Goal: Transaction & Acquisition: Purchase product/service

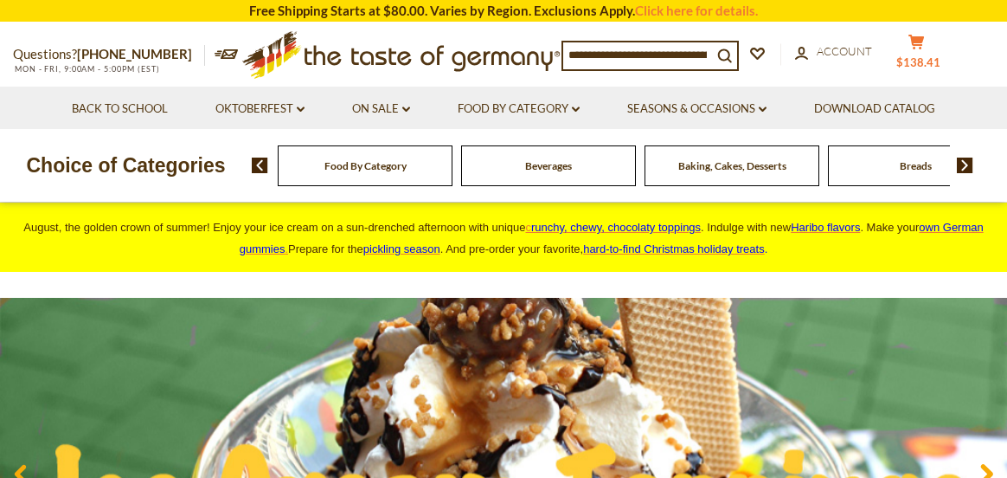
click at [922, 60] on span "$138.41" at bounding box center [918, 62] width 44 height 14
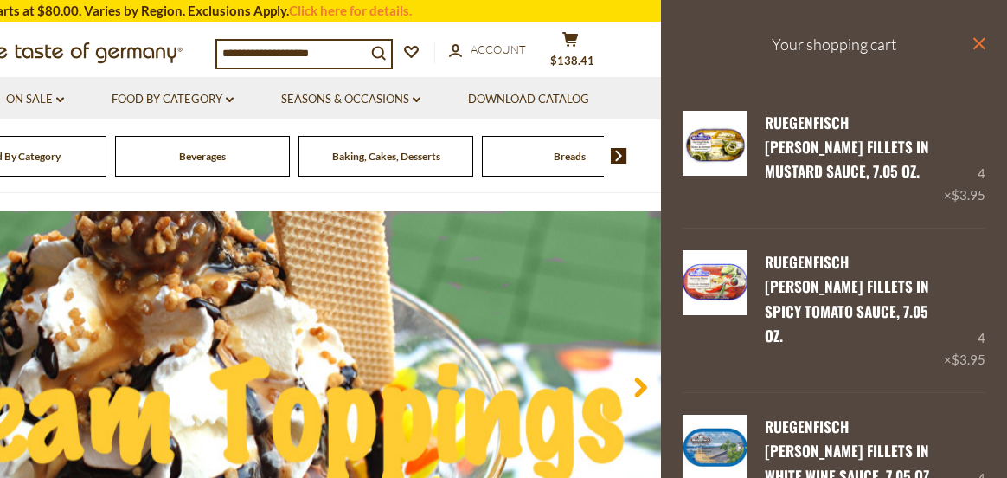
click at [973, 45] on icon at bounding box center [979, 43] width 12 height 12
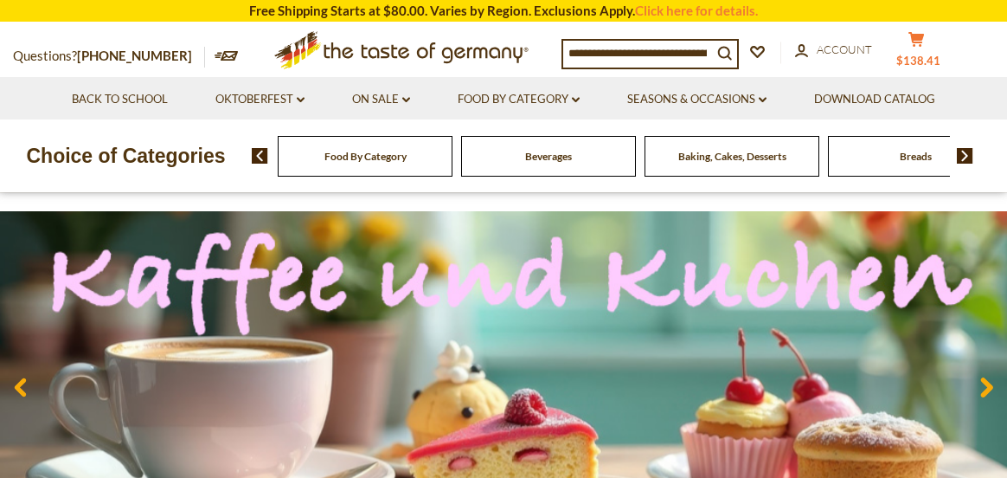
click at [921, 60] on span "$138.41" at bounding box center [918, 61] width 44 height 14
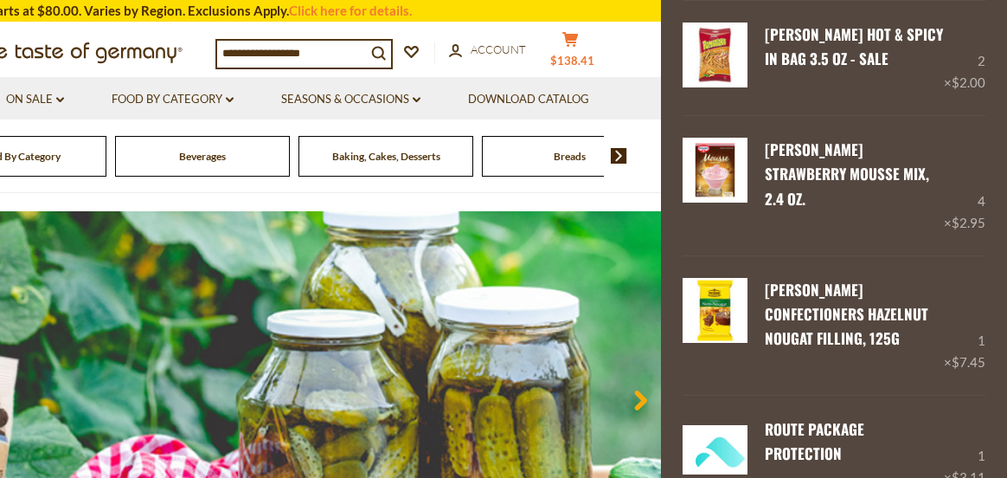
scroll to position [1690, 0]
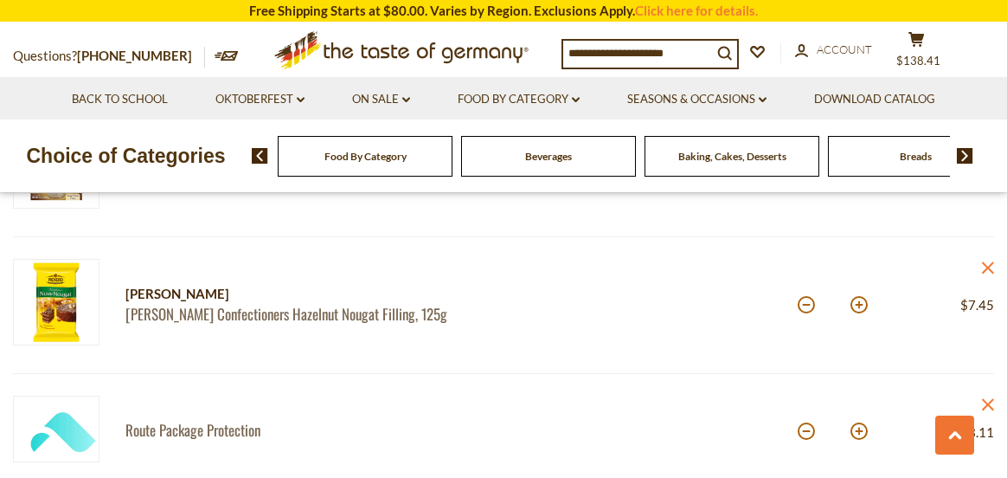
scroll to position [1817, 0]
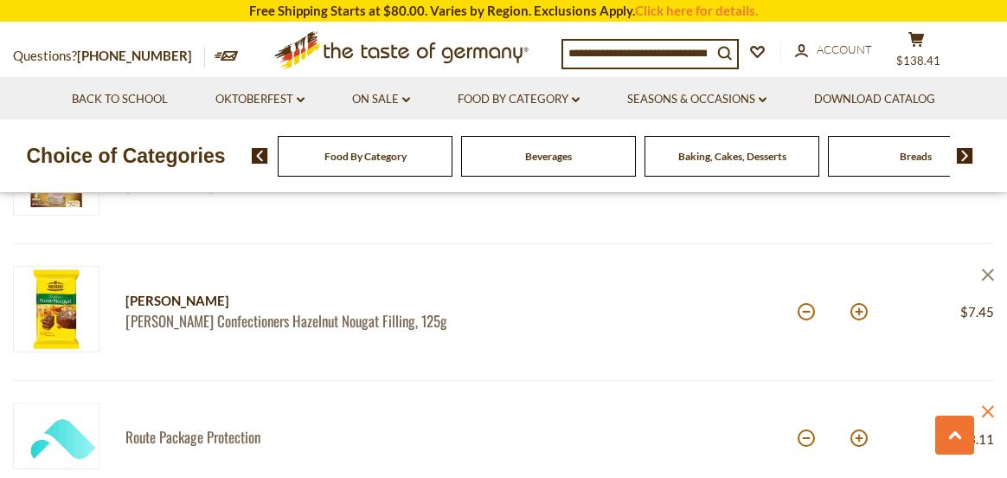
click at [986, 274] on icon at bounding box center [988, 275] width 12 height 12
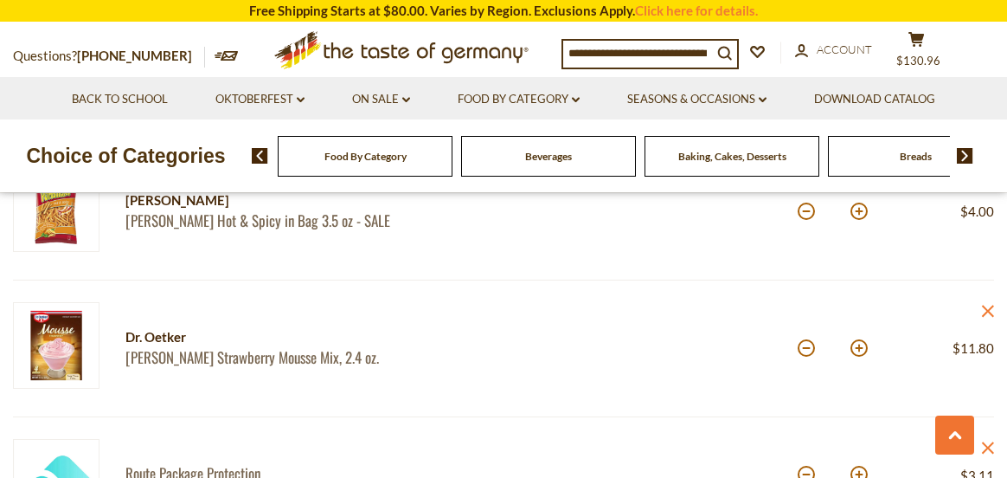
scroll to position [1557, 0]
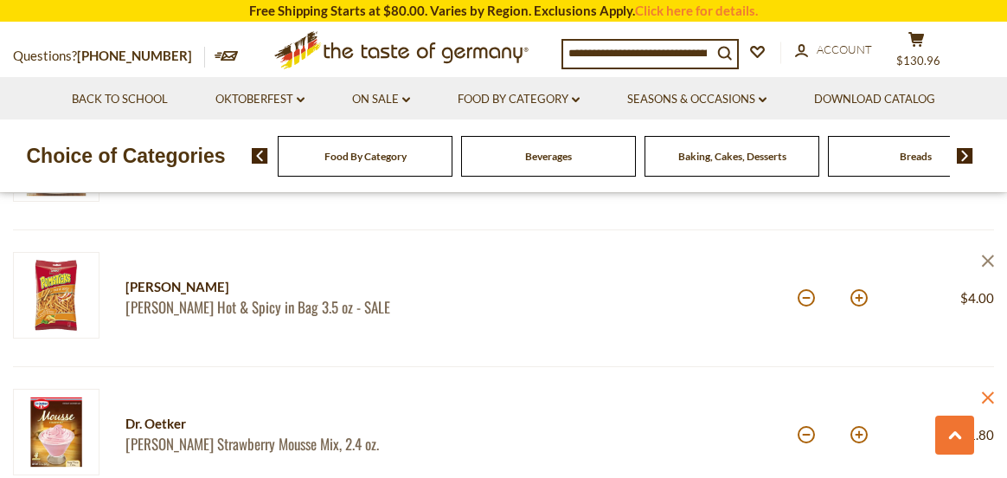
click at [985, 257] on icon "close" at bounding box center [987, 260] width 13 height 13
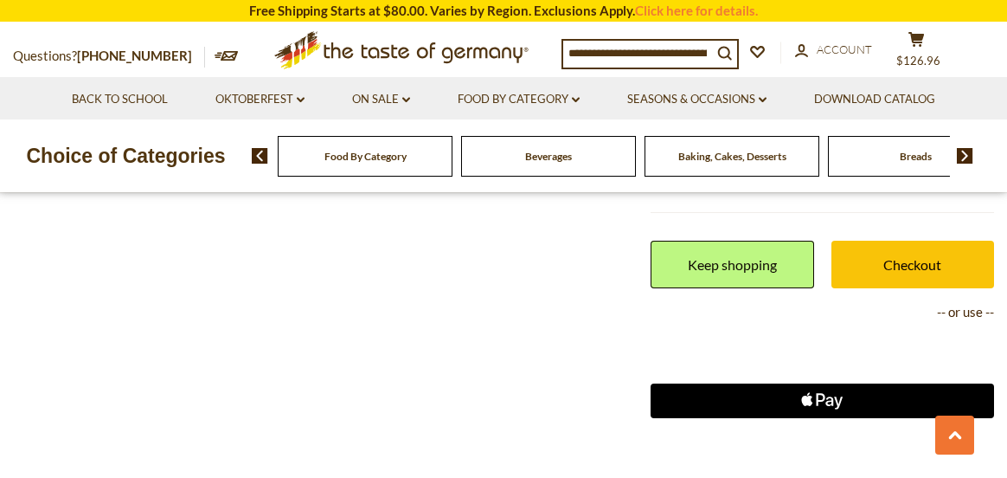
scroll to position [2076, 0]
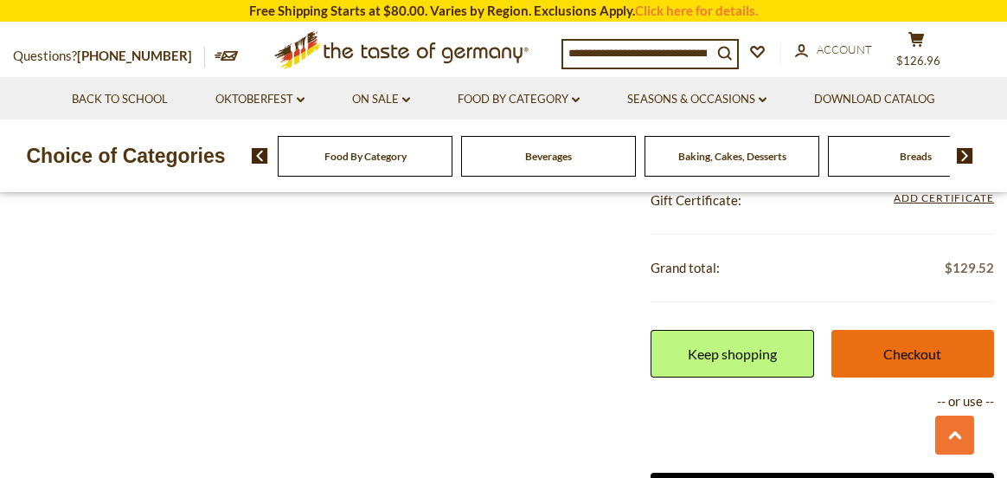
click at [929, 354] on link "Checkout" at bounding box center [912, 354] width 163 height 48
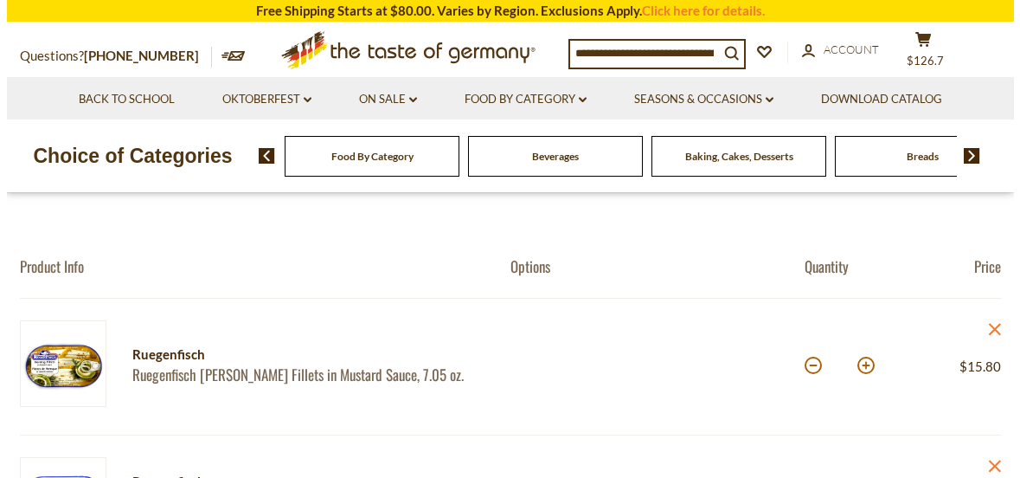
scroll to position [173, 0]
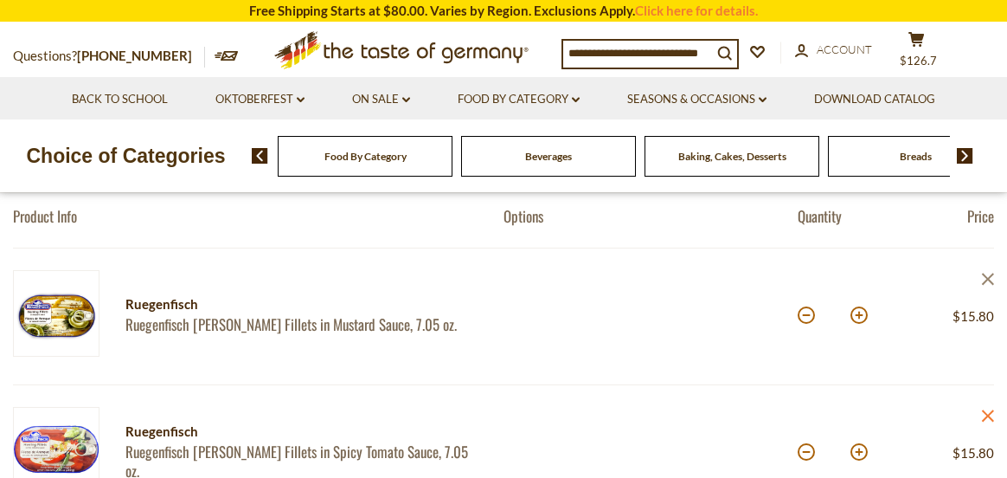
click at [985, 278] on icon "close" at bounding box center [987, 279] width 13 height 13
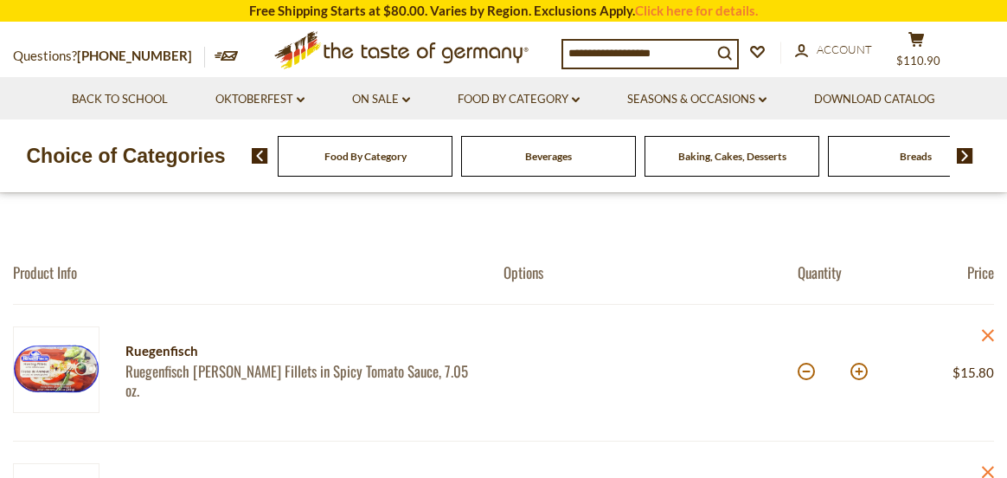
scroll to position [87, 0]
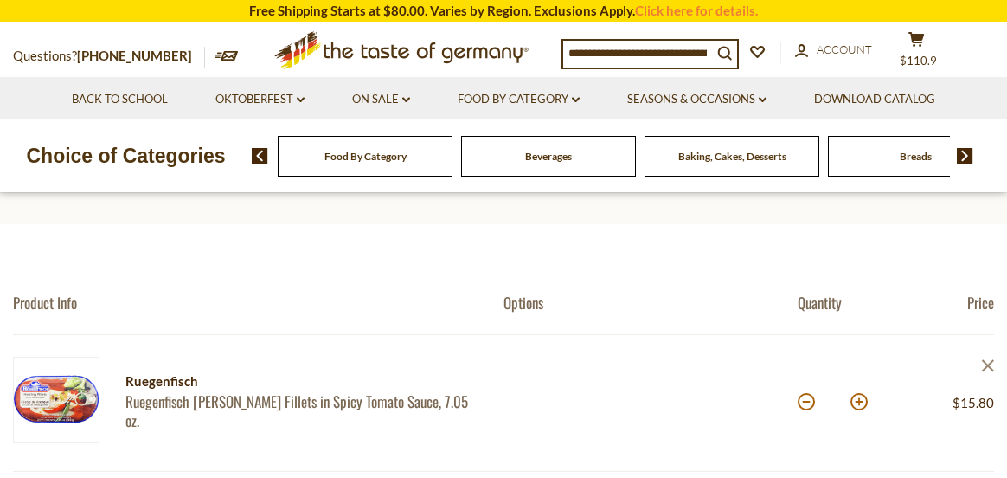
click at [992, 363] on icon "close" at bounding box center [987, 365] width 13 height 13
click at [985, 364] on icon "close" at bounding box center [987, 365] width 13 height 13
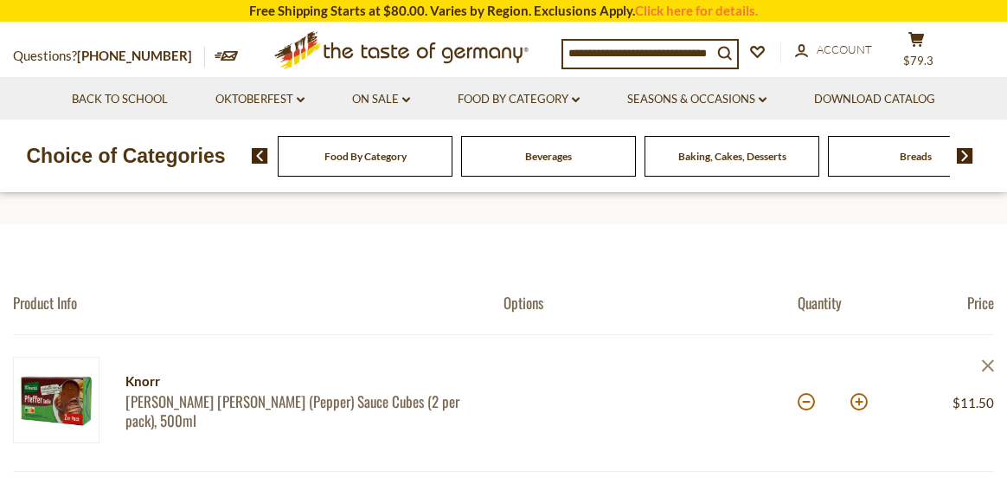
click at [991, 366] on icon "close" at bounding box center [987, 365] width 13 height 13
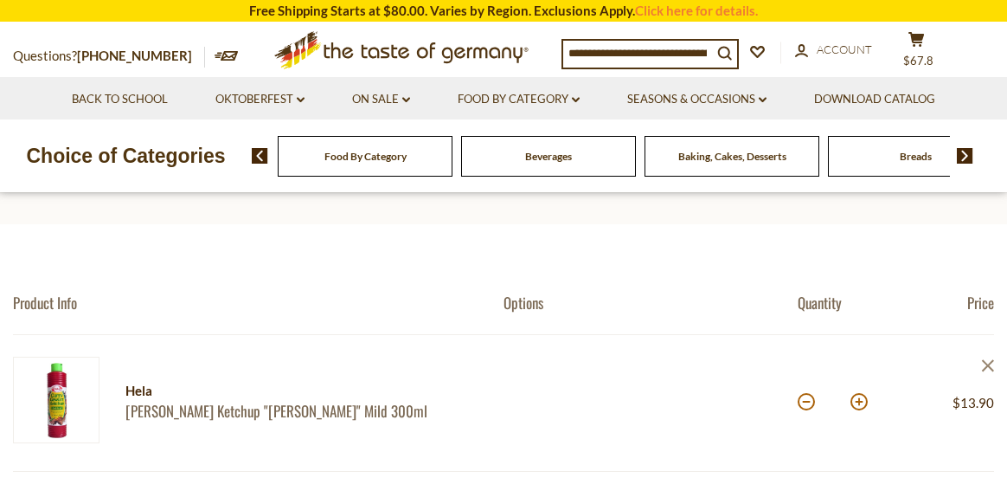
click at [984, 363] on icon "close" at bounding box center [987, 365] width 13 height 13
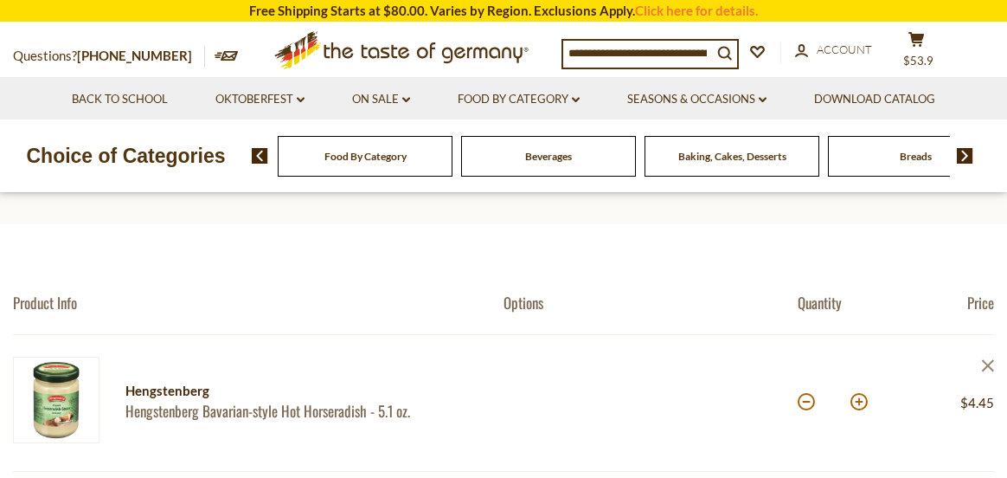
click at [983, 361] on icon at bounding box center [988, 365] width 12 height 12
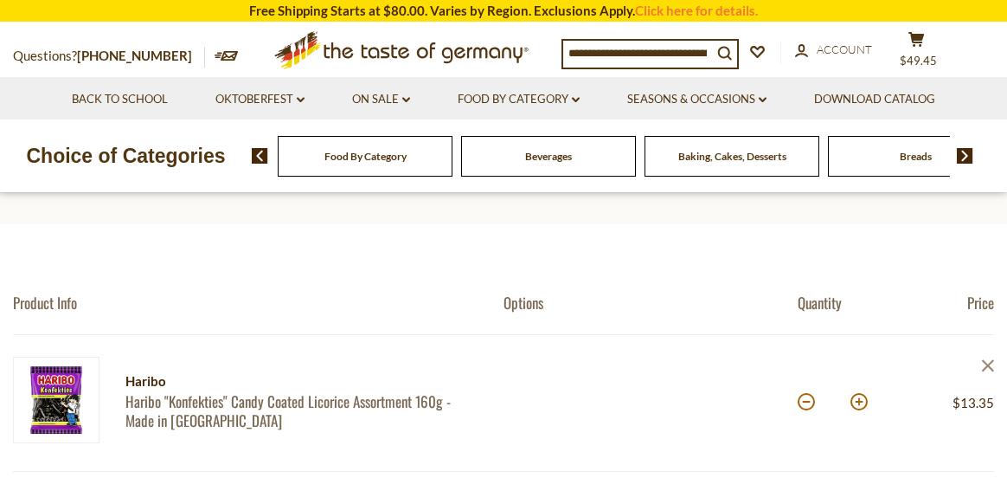
click at [986, 363] on icon "close" at bounding box center [987, 365] width 13 height 13
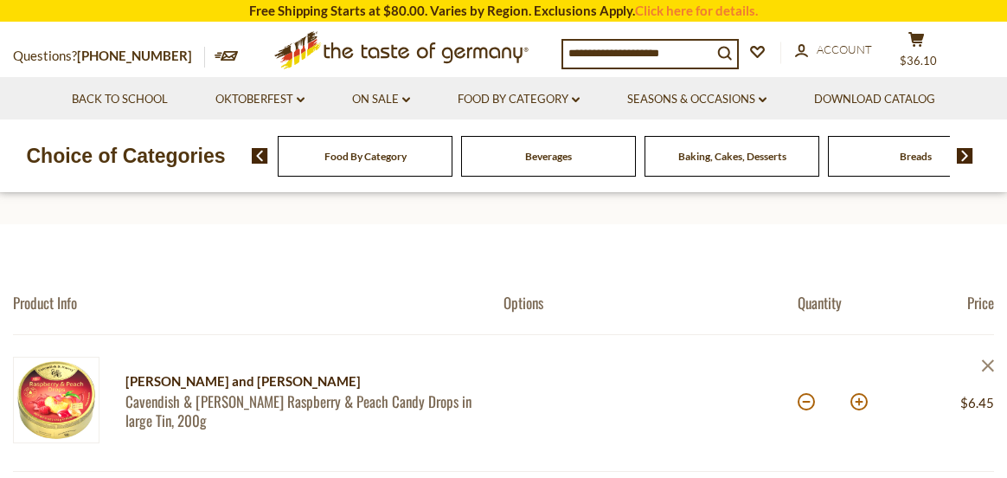
click at [986, 363] on icon at bounding box center [988, 365] width 12 height 12
click at [988, 363] on icon "close" at bounding box center [987, 365] width 13 height 13
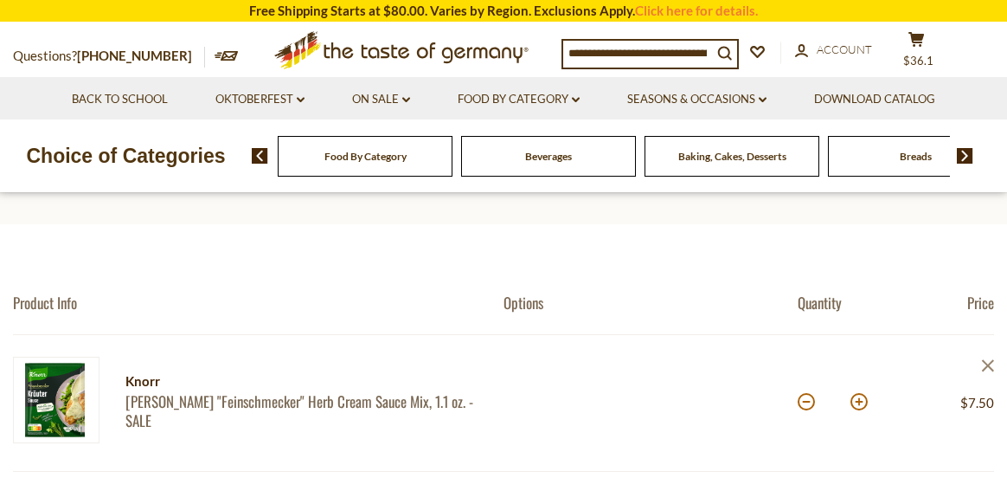
click at [982, 363] on icon "close" at bounding box center [987, 365] width 13 height 13
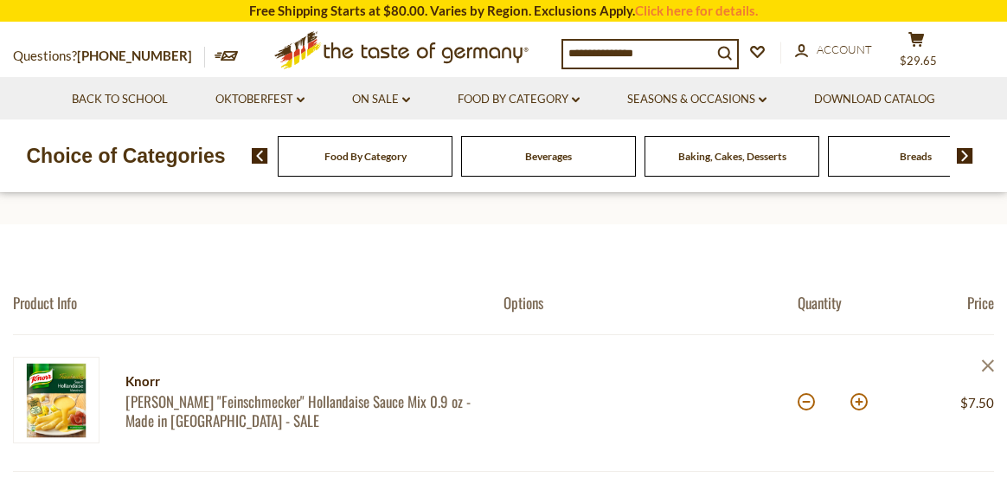
click at [988, 362] on icon "close" at bounding box center [987, 365] width 13 height 13
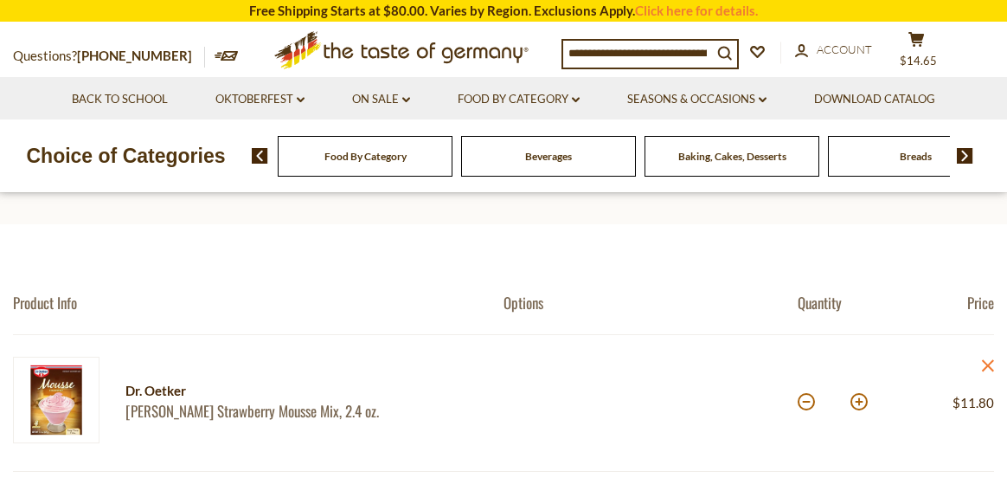
click at [987, 365] on icon at bounding box center [988, 365] width 12 height 12
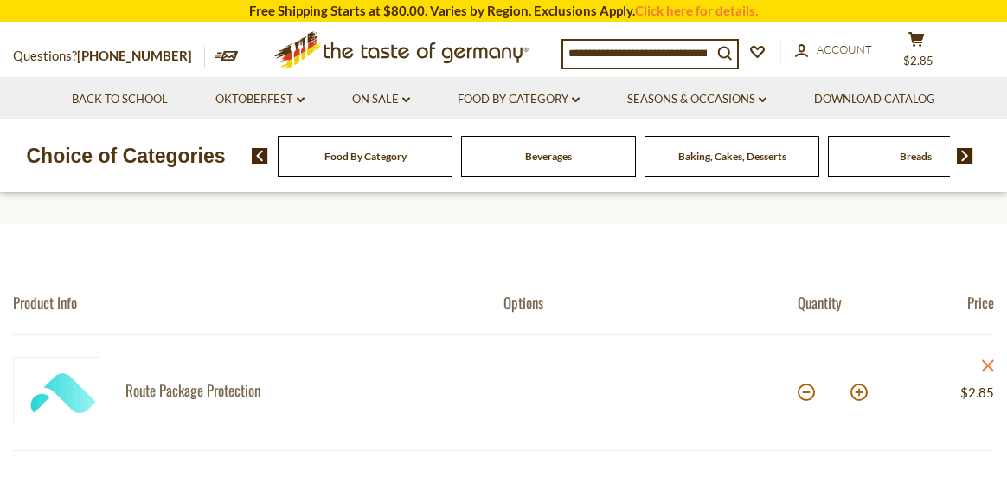
click at [987, 365] on icon at bounding box center [988, 365] width 12 height 12
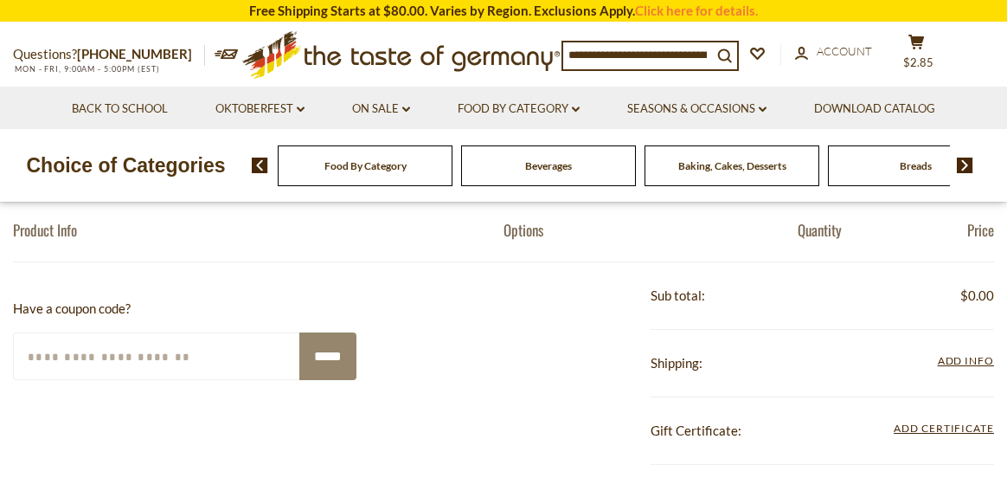
scroll to position [0, 0]
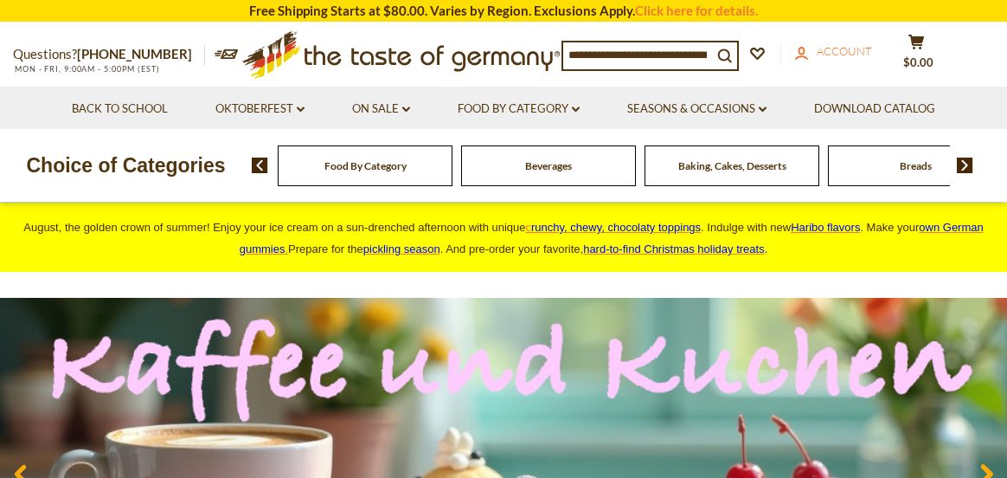
click at [848, 49] on span "Account" at bounding box center [844, 51] width 55 height 14
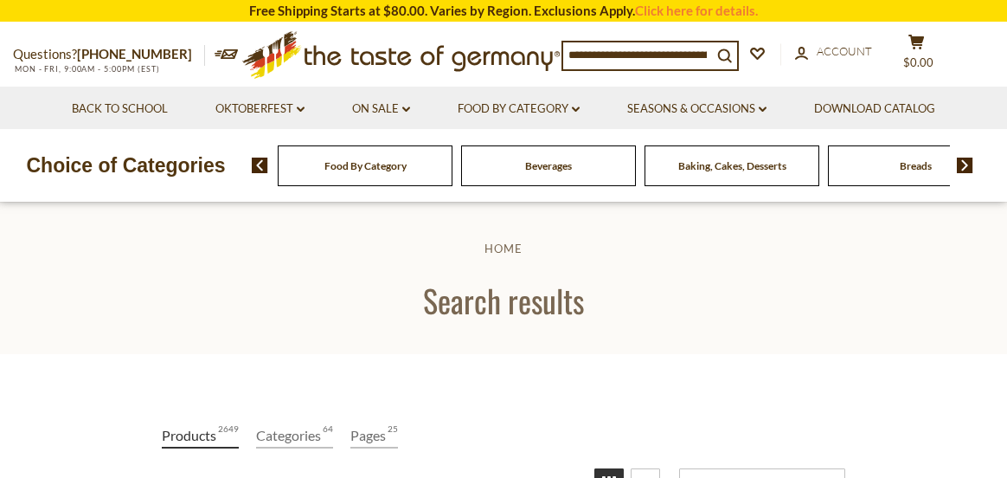
drag, startPoint x: 701, startPoint y: 56, endPoint x: 332, endPoint y: 44, distance: 368.8
click at [332, 44] on div "Questions? 800-881-6419 MON - FRI, 9:00AM - 5:00PM (EST) .st0{fill:#EDD300;} .s…" at bounding box center [503, 54] width 1007 height 63
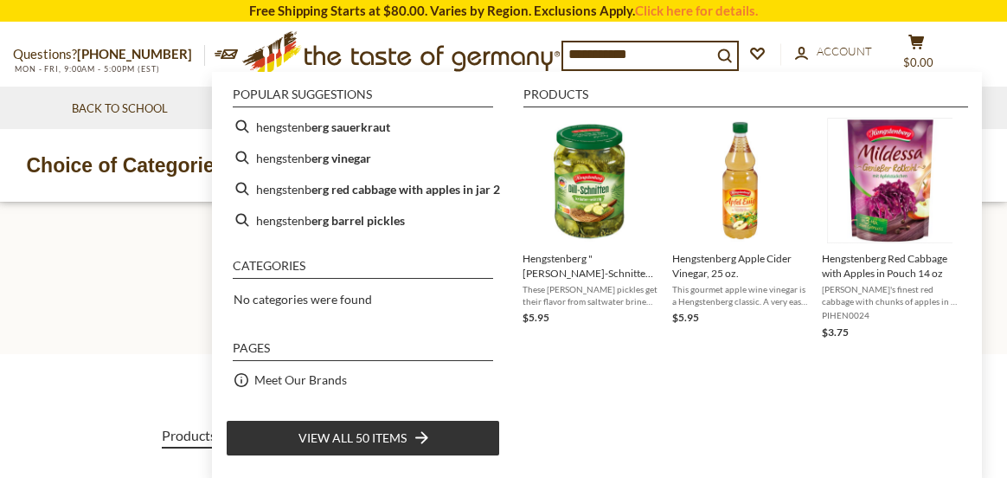
type input "**********"
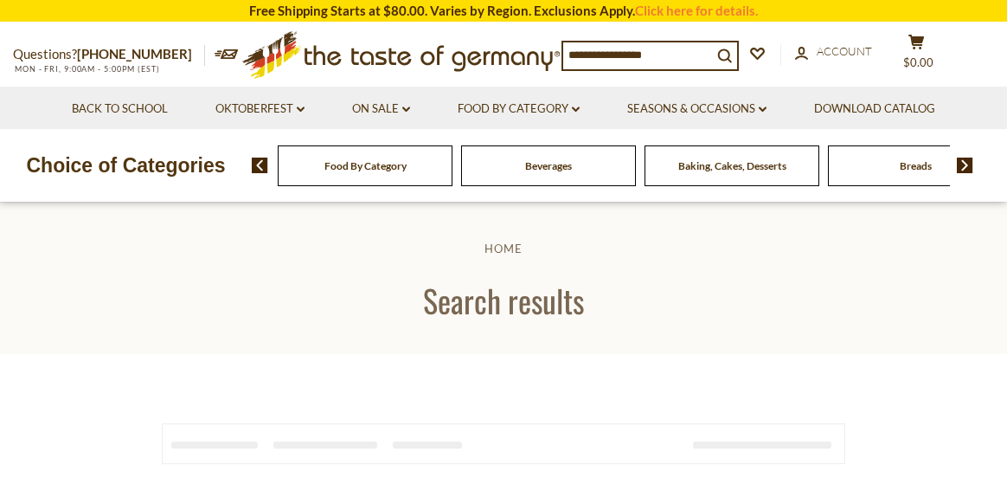
type input "**********"
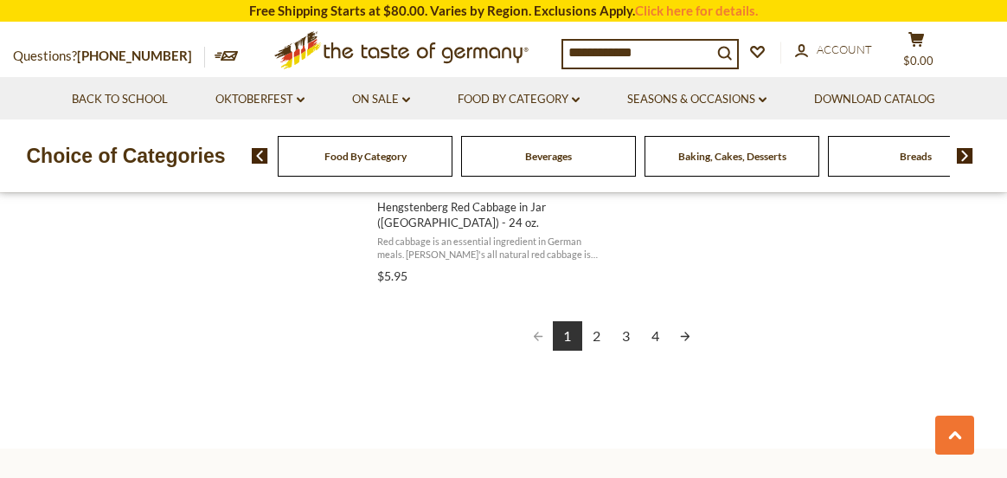
scroll to position [3288, 0]
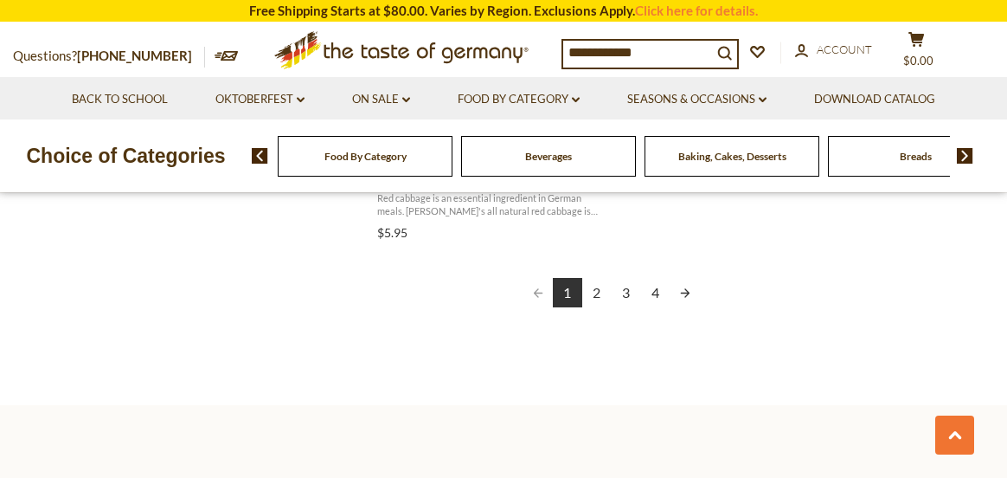
click at [594, 294] on link "2" at bounding box center [596, 292] width 29 height 29
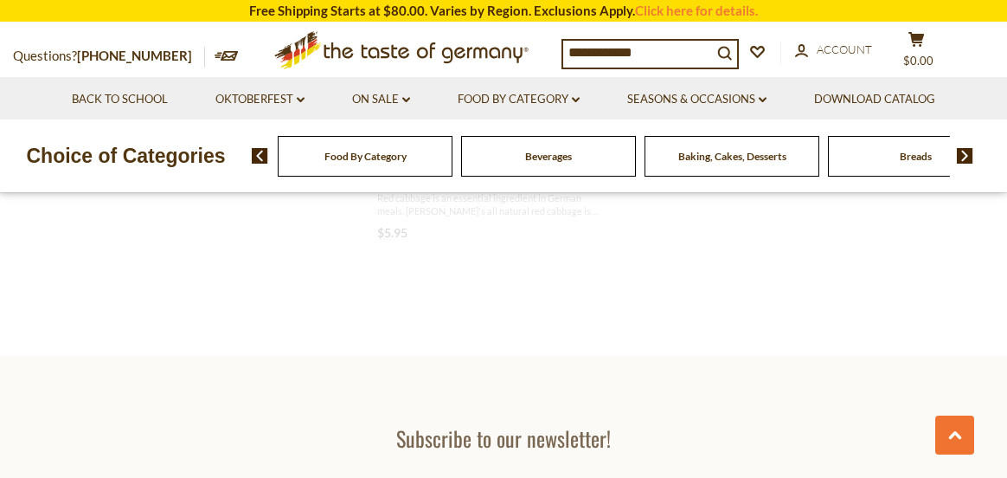
scroll to position [1399, 0]
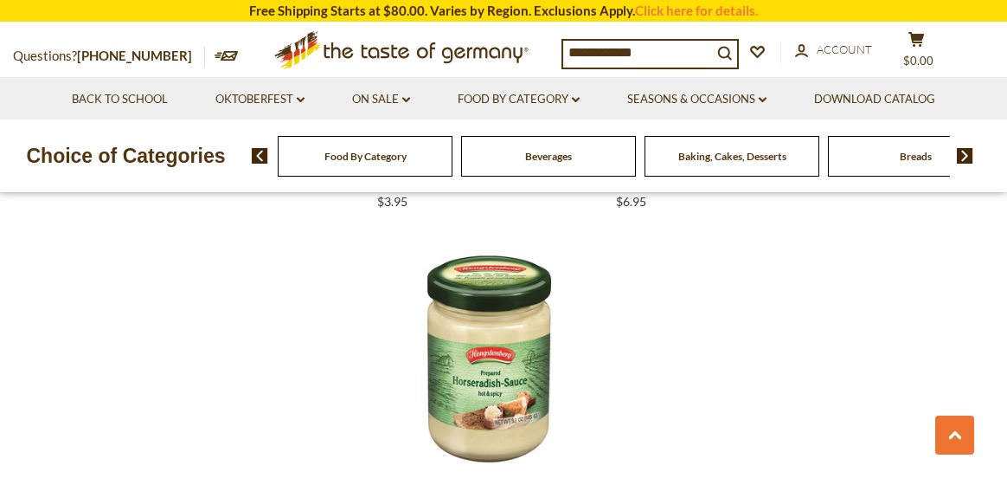
scroll to position [3028, 0]
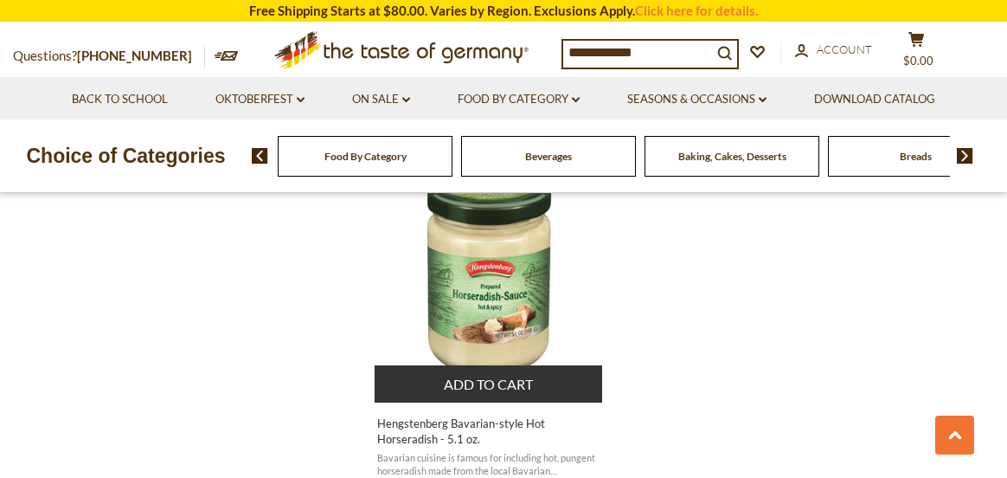
click at [500, 388] on button "Add to cart" at bounding box center [489, 383] width 228 height 37
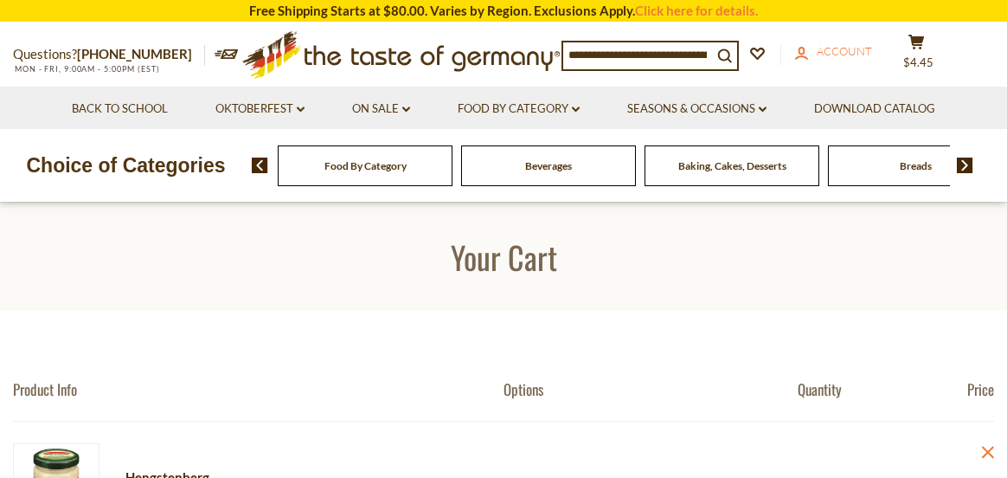
click at [860, 53] on span "Account" at bounding box center [844, 51] width 55 height 14
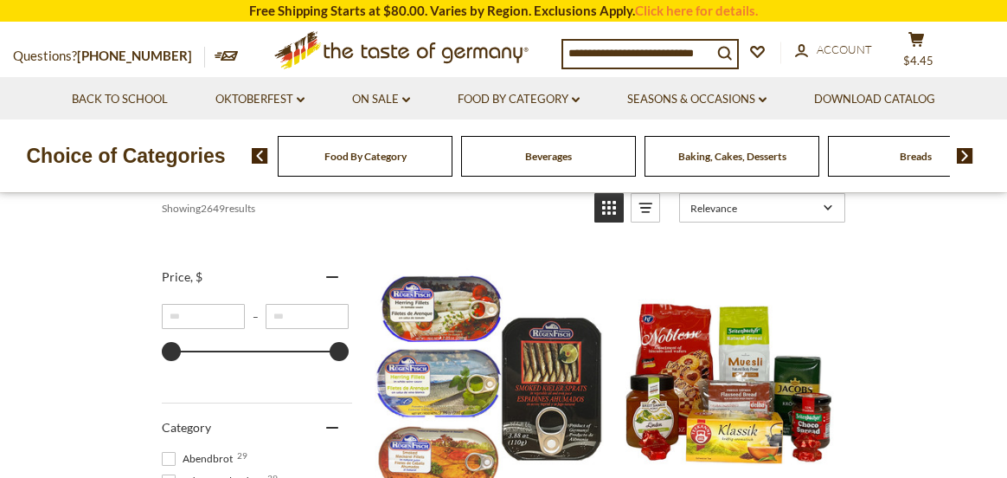
scroll to position [260, 0]
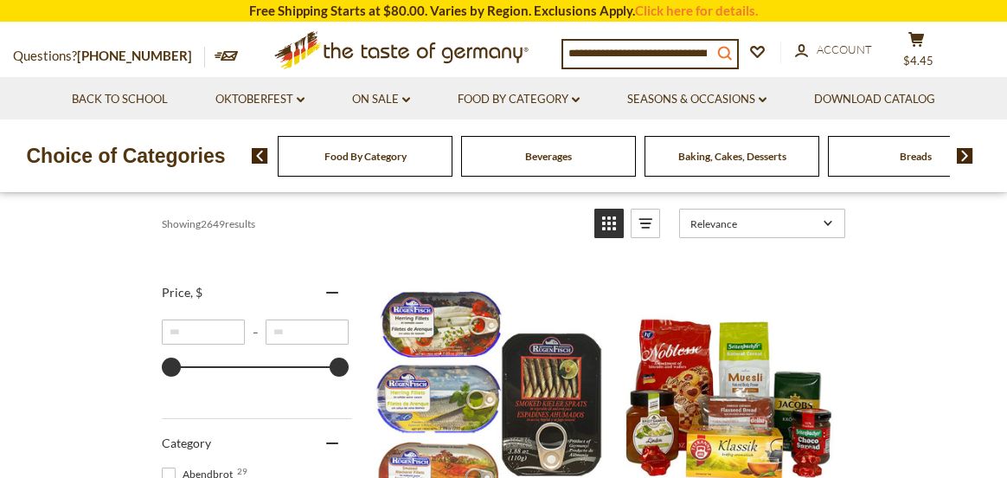
click at [732, 46] on icon "search_icon" at bounding box center [724, 53] width 15 height 15
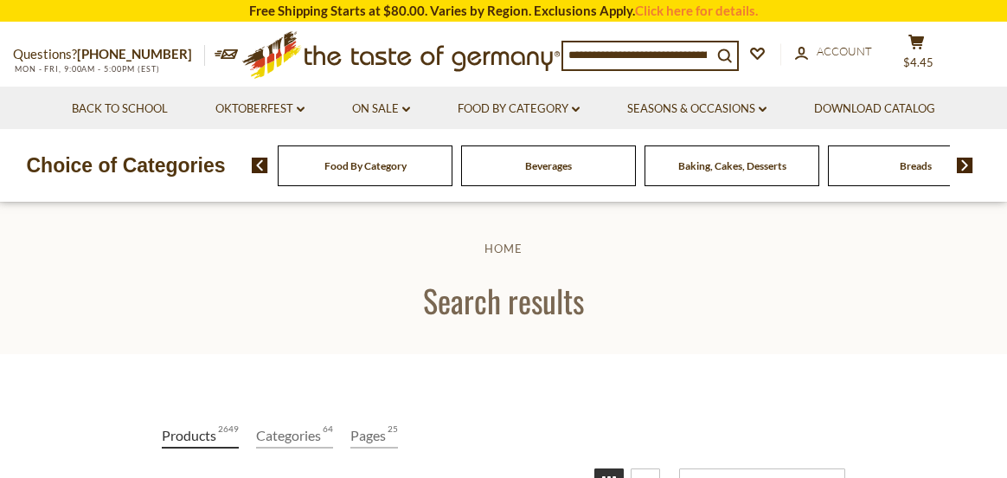
drag, startPoint x: 690, startPoint y: 55, endPoint x: 509, endPoint y: 13, distance: 186.4
click at [508, 17] on header "Free Shipping Starts at $80.00. Varies by Region. Exclusions Apply. Click here …" at bounding box center [503, 101] width 1007 height 202
click at [963, 158] on img at bounding box center [965, 165] width 16 height 16
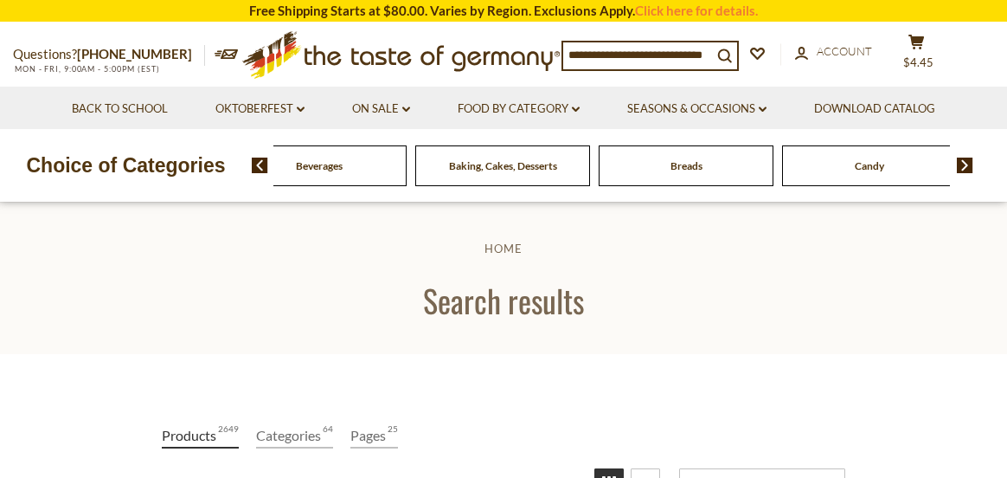
click at [963, 158] on img at bounding box center [965, 165] width 16 height 16
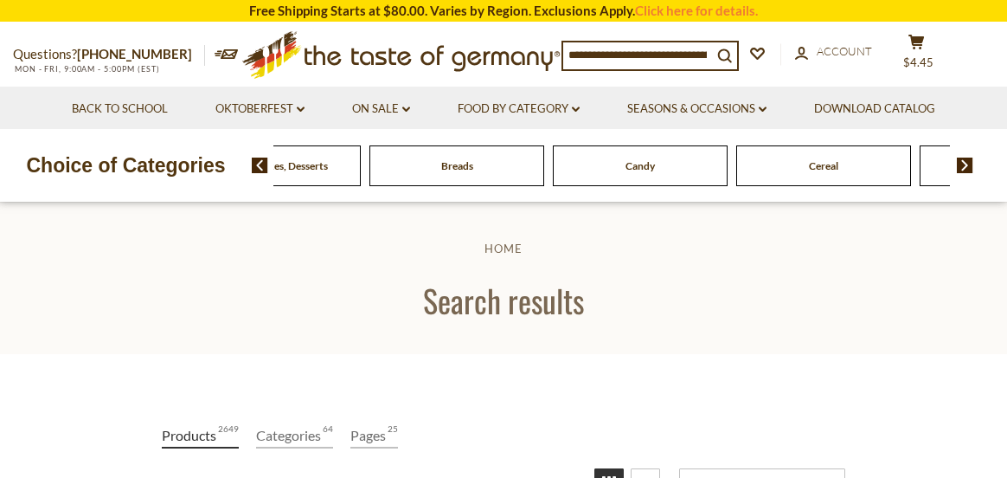
click at [963, 158] on img at bounding box center [965, 165] width 16 height 16
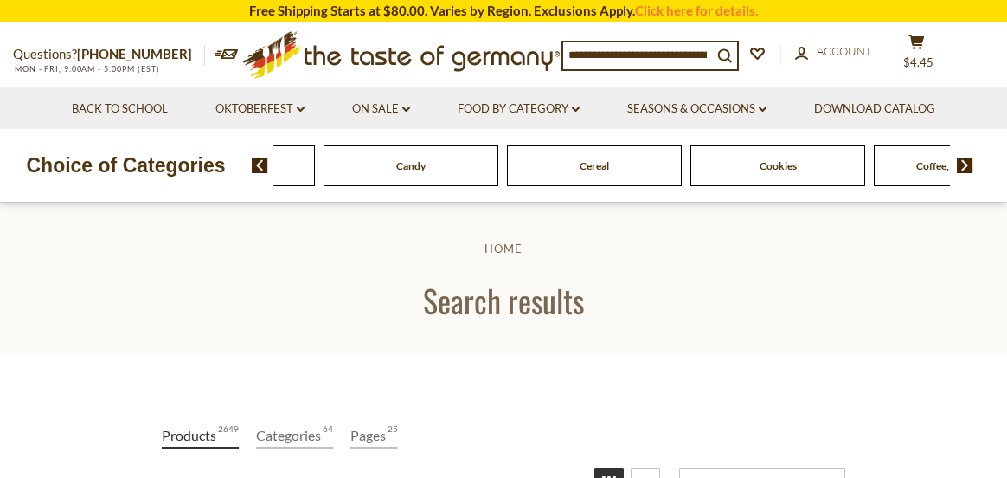
click at [963, 158] on img at bounding box center [965, 165] width 16 height 16
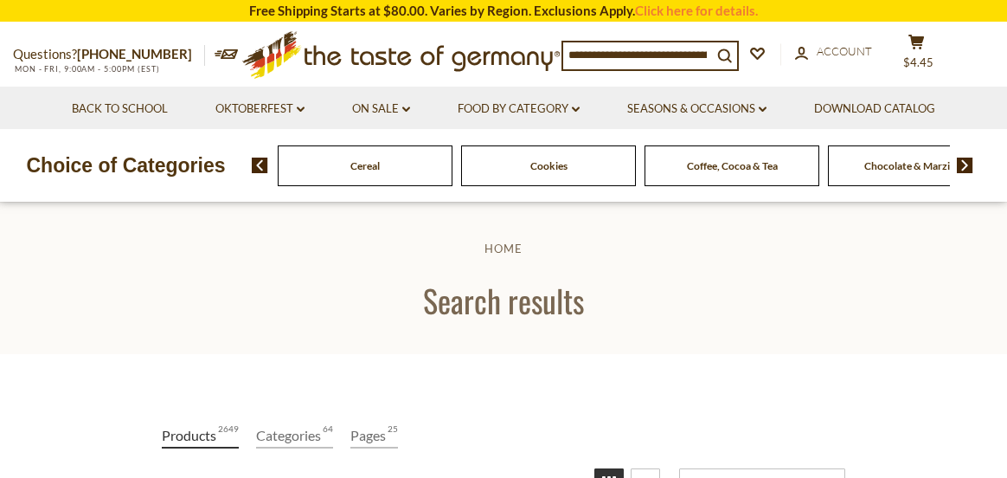
click at [963, 158] on img at bounding box center [965, 165] width 16 height 16
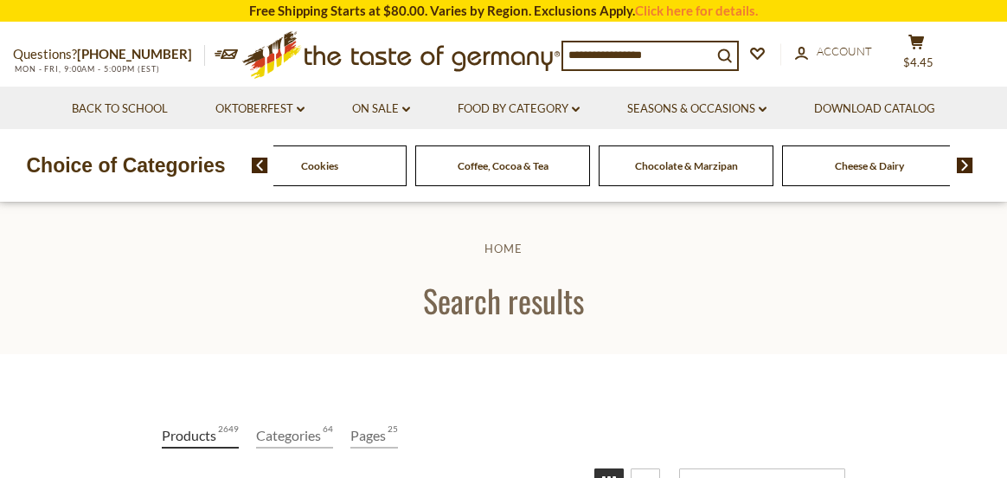
click at [965, 159] on img at bounding box center [965, 165] width 16 height 16
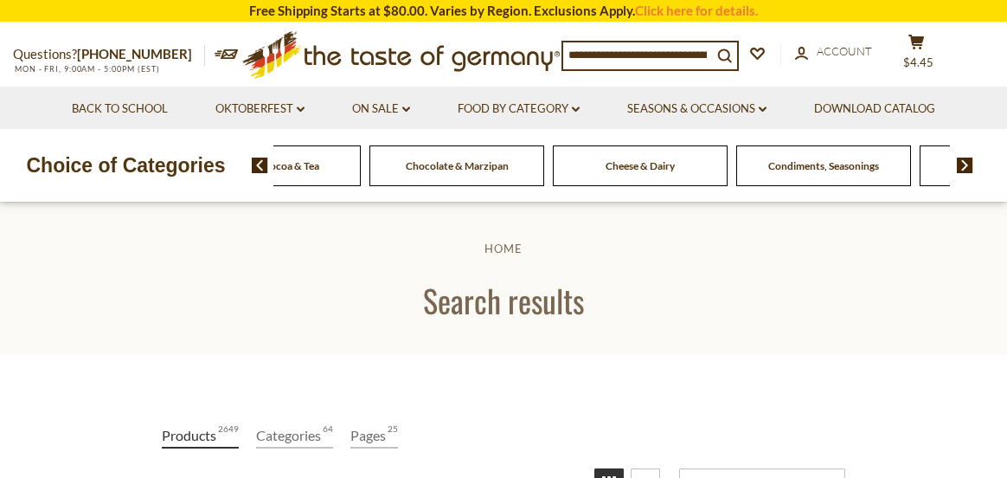
click at [860, 166] on span "Condiments, Seasonings" at bounding box center [823, 165] width 111 height 13
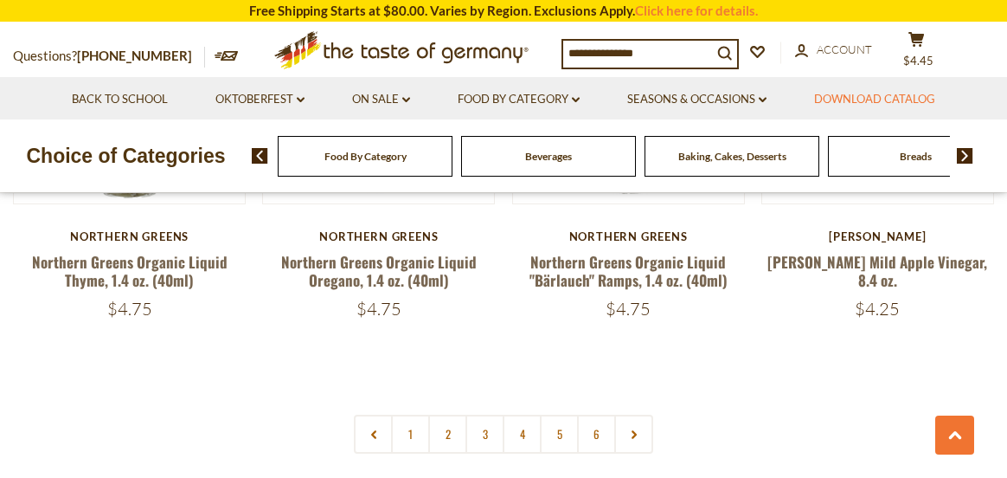
scroll to position [3981, 0]
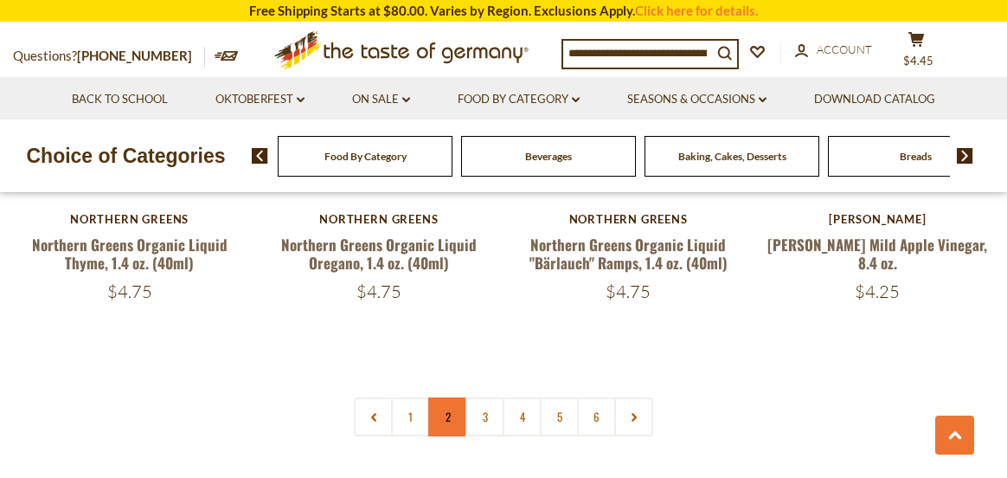
click at [446, 397] on link "2" at bounding box center [447, 416] width 39 height 39
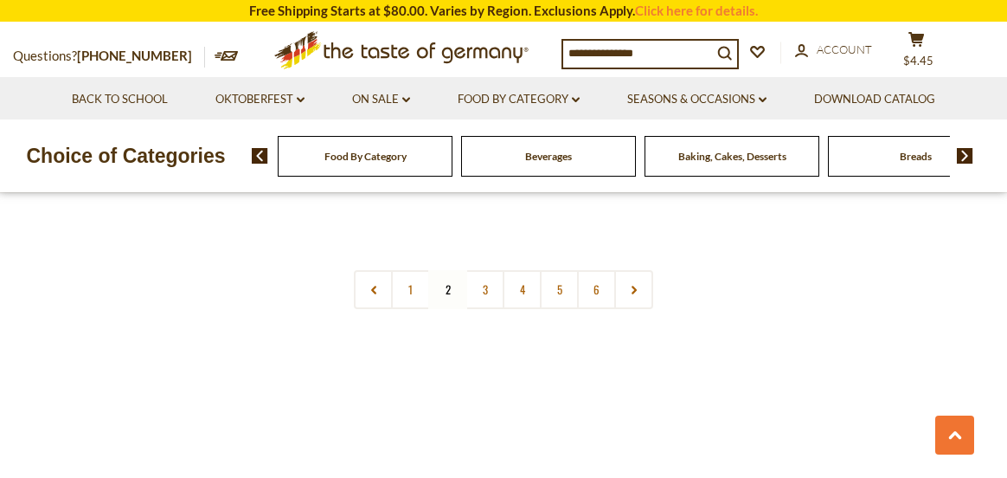
scroll to position [4114, 0]
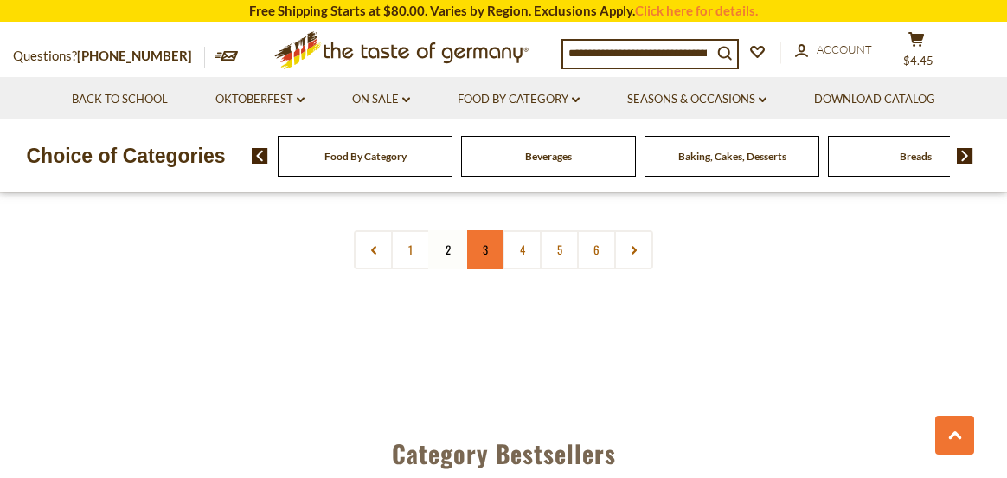
click at [484, 230] on link "3" at bounding box center [484, 249] width 39 height 39
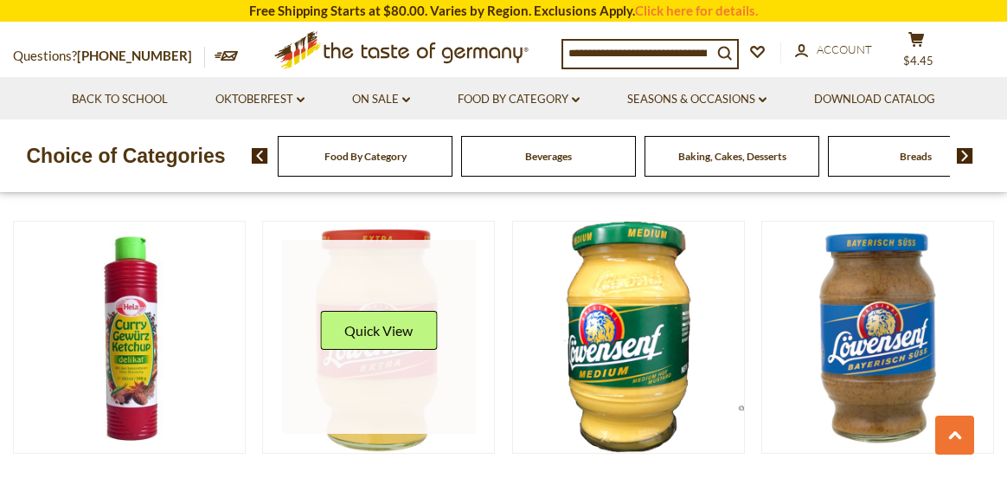
scroll to position [3249, 0]
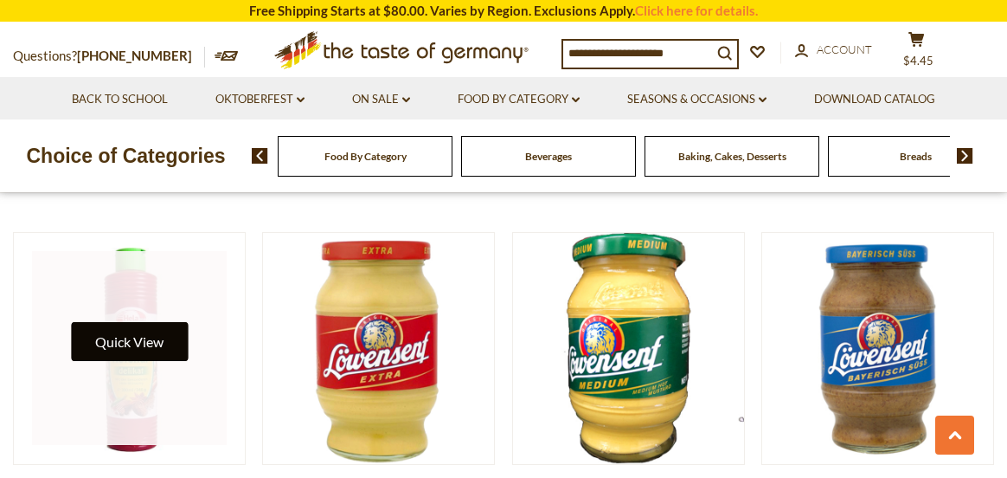
click at [152, 322] on button "Quick View" at bounding box center [129, 341] width 117 height 39
click at [125, 322] on button "Quick View" at bounding box center [129, 341] width 117 height 39
click at [122, 323] on button "Quick View" at bounding box center [129, 341] width 117 height 39
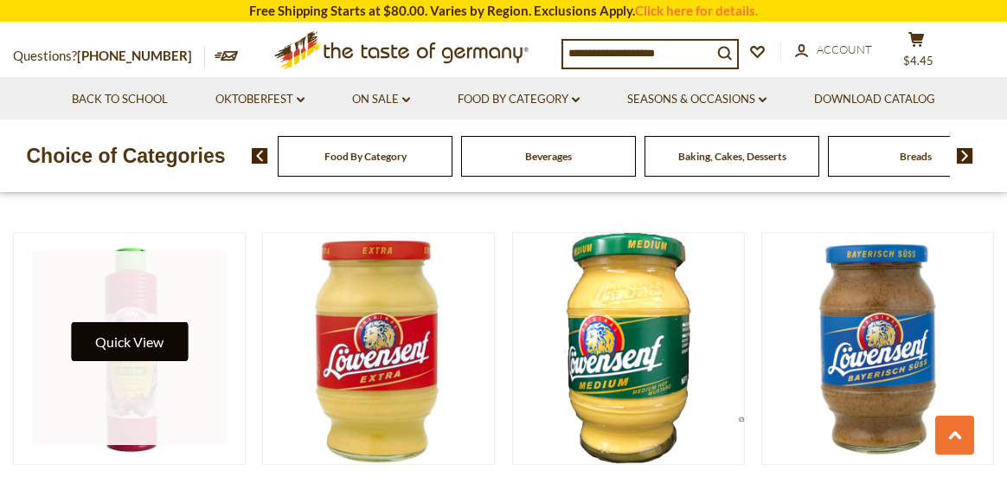
click at [119, 325] on button "Quick View" at bounding box center [129, 341] width 117 height 39
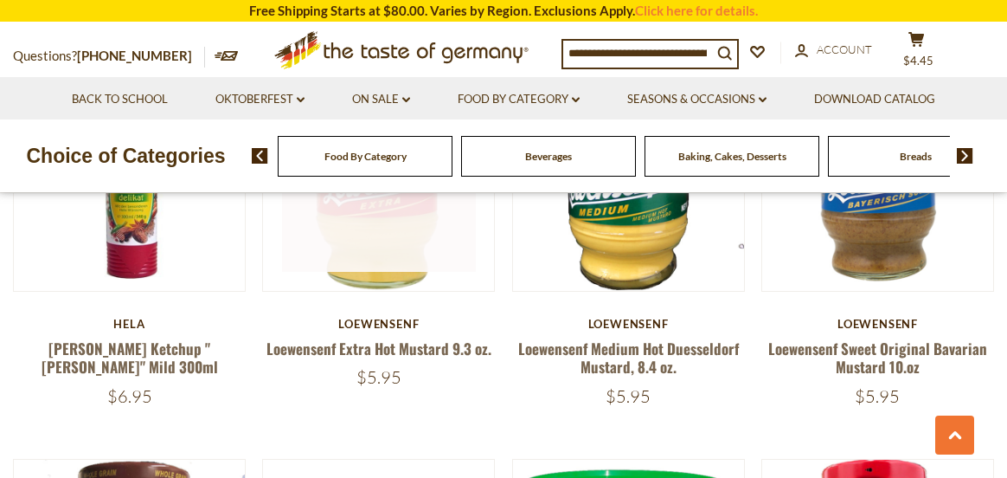
scroll to position [3335, 0]
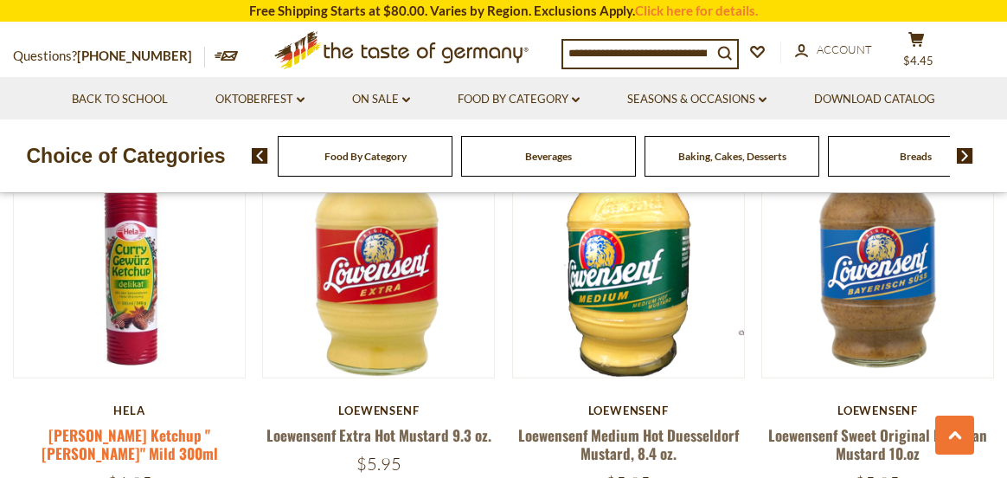
click at [132, 424] on link "[PERSON_NAME] Ketchup "[PERSON_NAME]" Mild 300ml" at bounding box center [130, 444] width 176 height 40
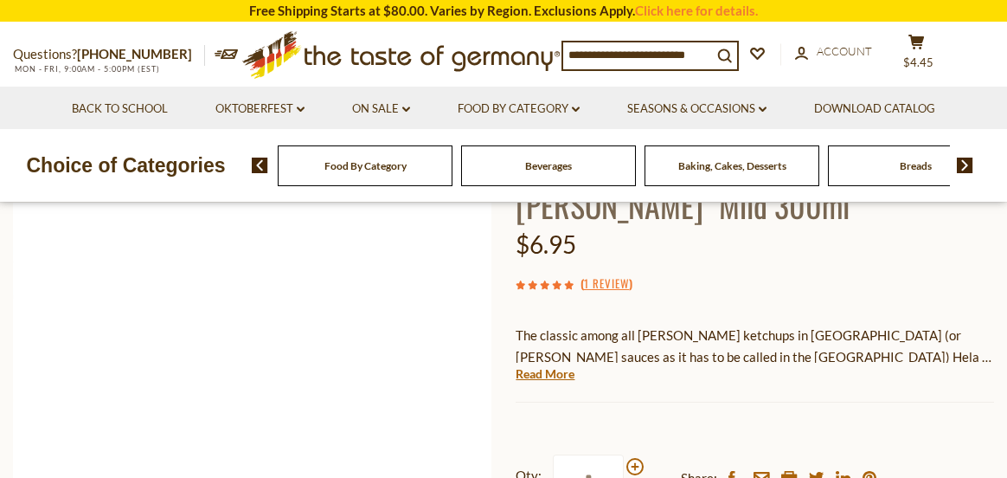
scroll to position [346, 0]
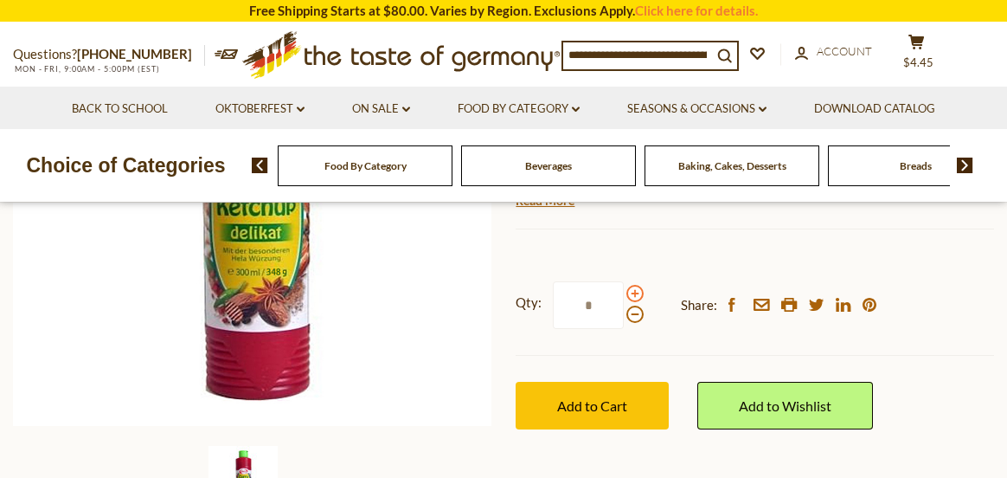
click at [632, 285] on span at bounding box center [634, 293] width 17 height 17
click at [624, 281] on input "*" at bounding box center [588, 305] width 71 height 48
click at [636, 305] on span at bounding box center [634, 313] width 17 height 17
click at [624, 281] on input "*" at bounding box center [588, 305] width 71 height 48
drag, startPoint x: 600, startPoint y: 270, endPoint x: 504, endPoint y: 276, distance: 97.1
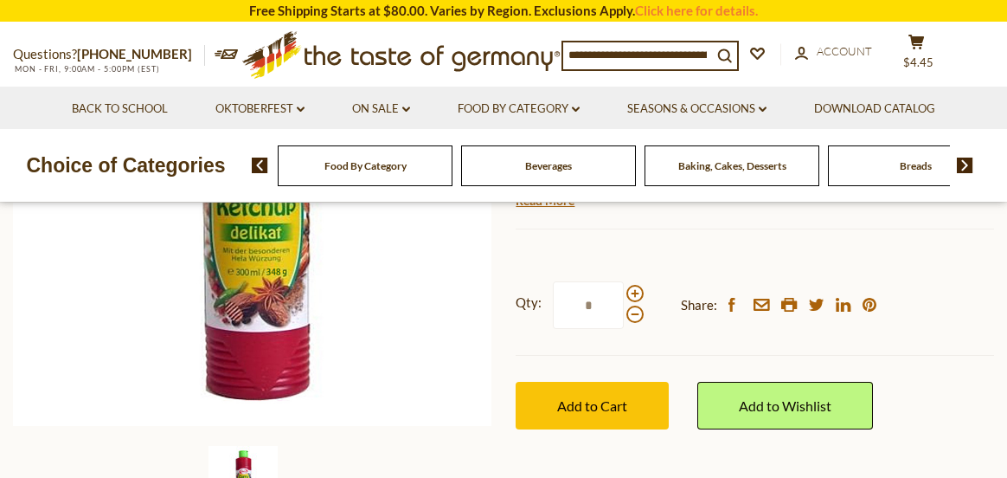
click at [521, 281] on label "Qty: *" at bounding box center [580, 305] width 128 height 48
click at [553, 281] on input "*" at bounding box center [588, 305] width 71 height 48
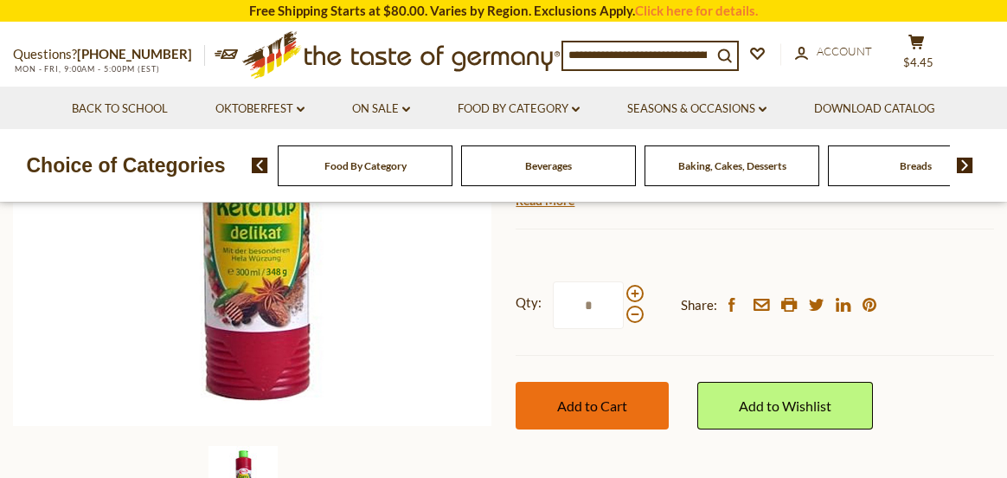
type input "*"
click at [582, 397] on span "Add to Cart" at bounding box center [592, 405] width 70 height 16
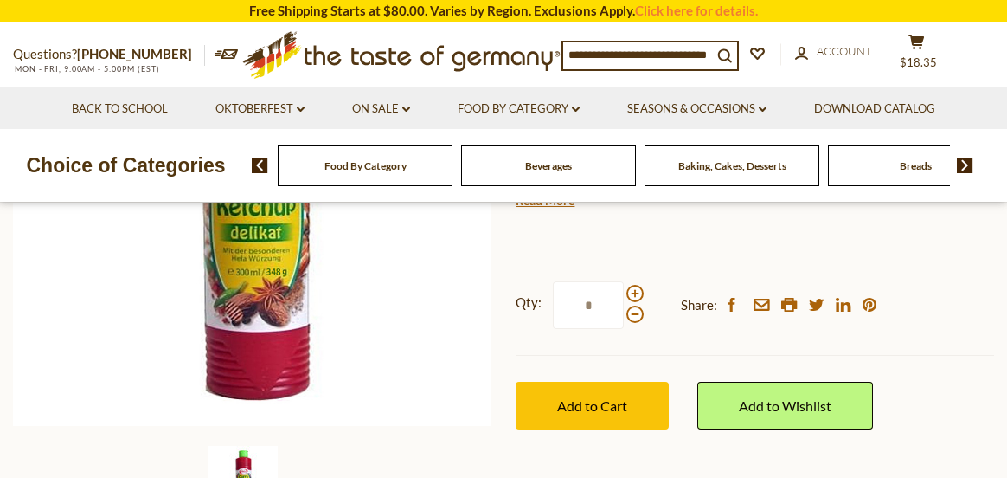
click at [961, 160] on img at bounding box center [965, 165] width 16 height 16
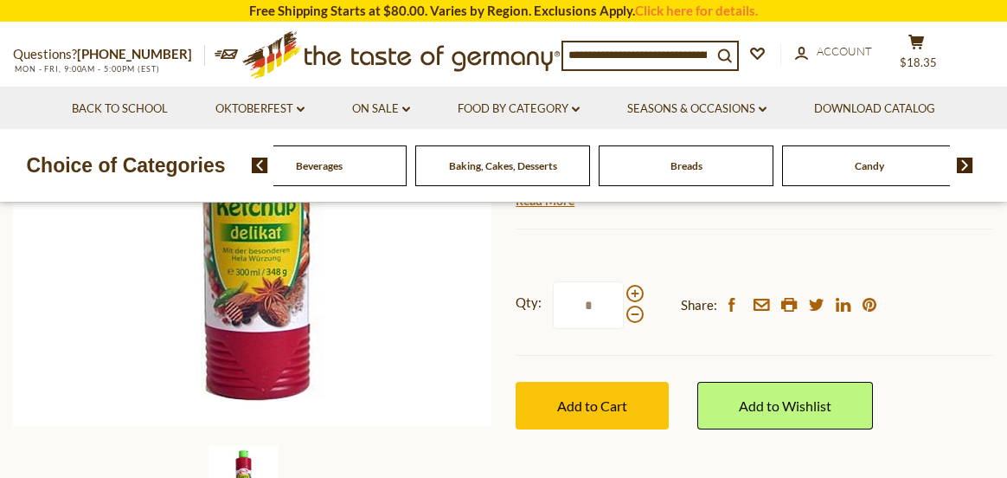
click at [961, 160] on img at bounding box center [965, 165] width 16 height 16
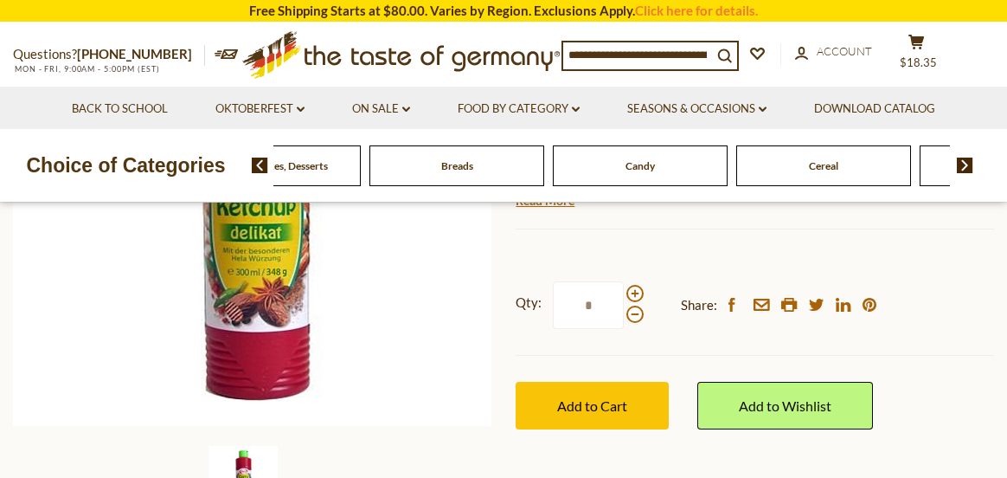
click at [961, 160] on img at bounding box center [965, 165] width 16 height 16
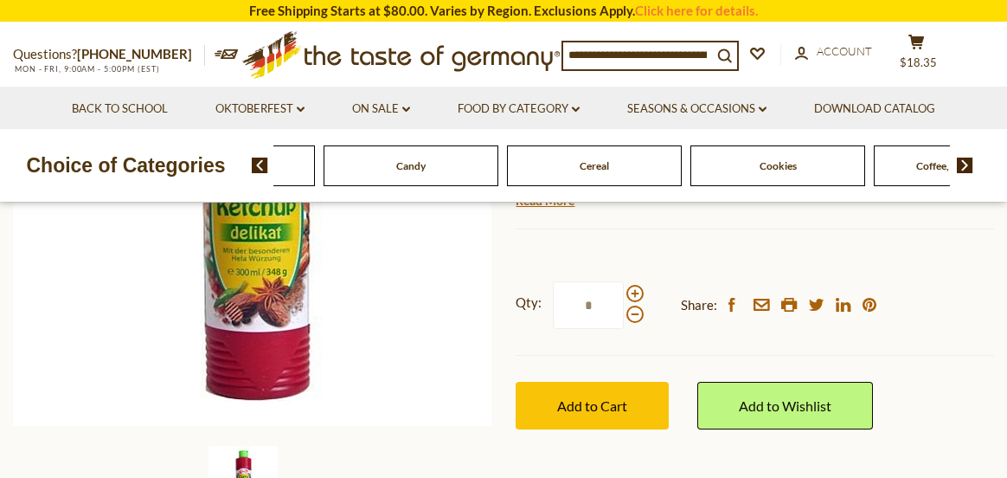
click at [961, 160] on img at bounding box center [965, 165] width 16 height 16
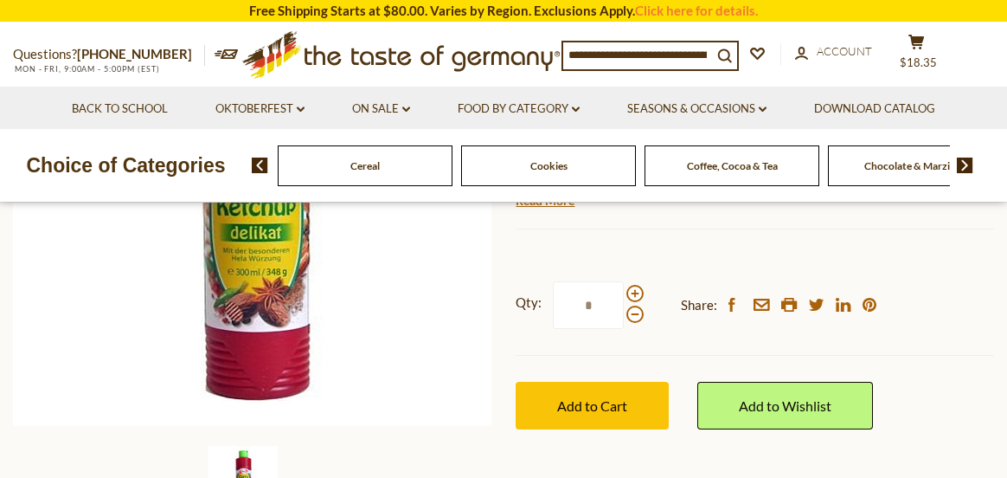
click at [961, 160] on img at bounding box center [965, 165] width 16 height 16
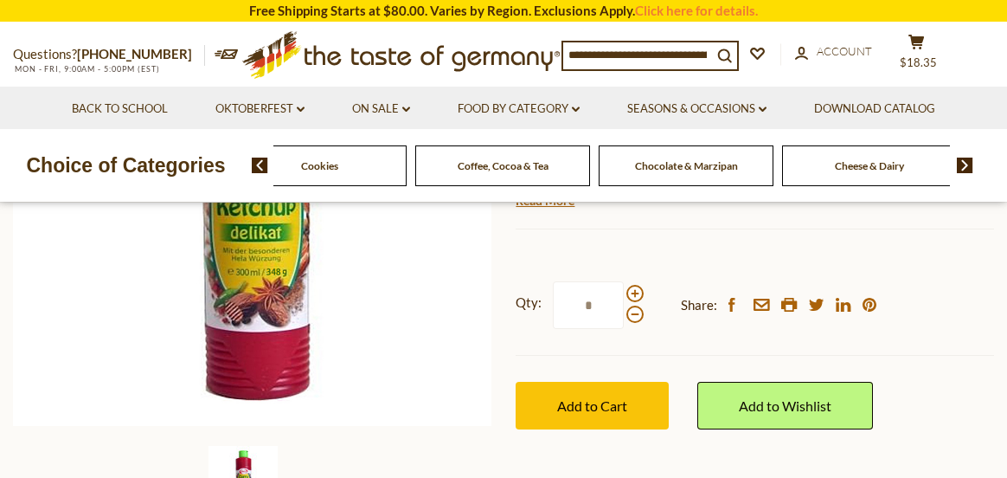
click at [961, 160] on img at bounding box center [965, 165] width 16 height 16
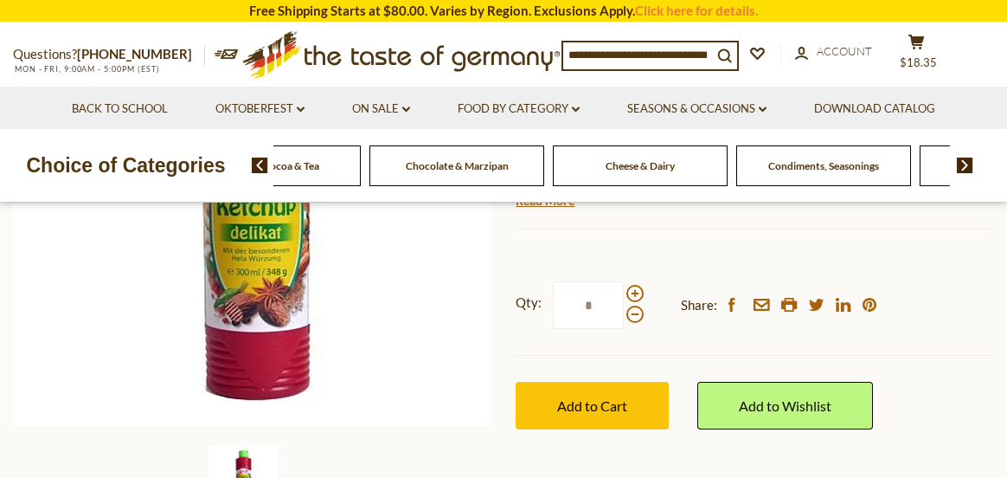
click at [961, 160] on img at bounding box center [965, 165] width 16 height 16
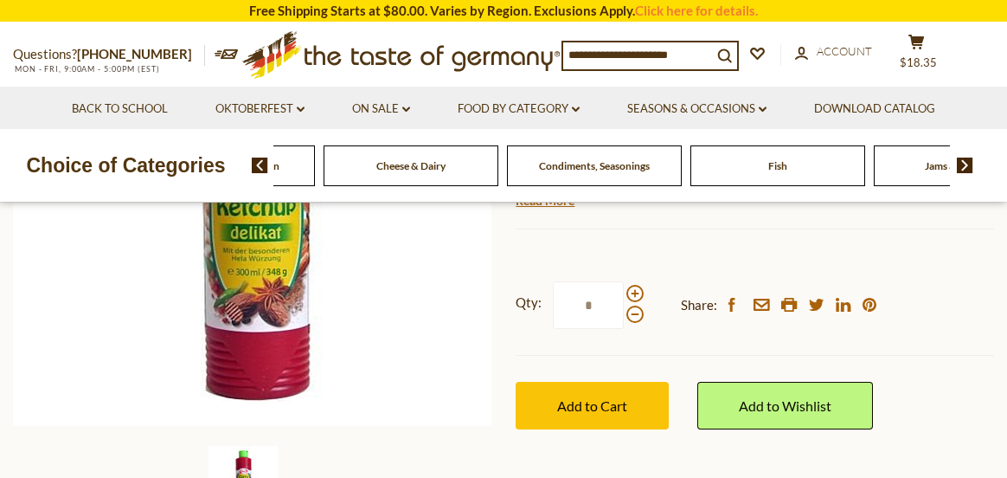
click at [777, 170] on span "Fish" at bounding box center [777, 165] width 19 height 13
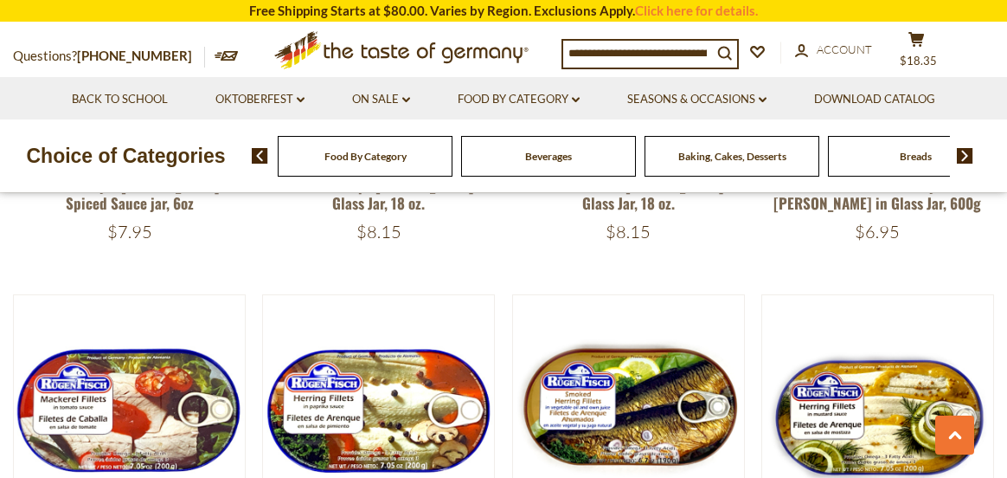
scroll to position [1211, 0]
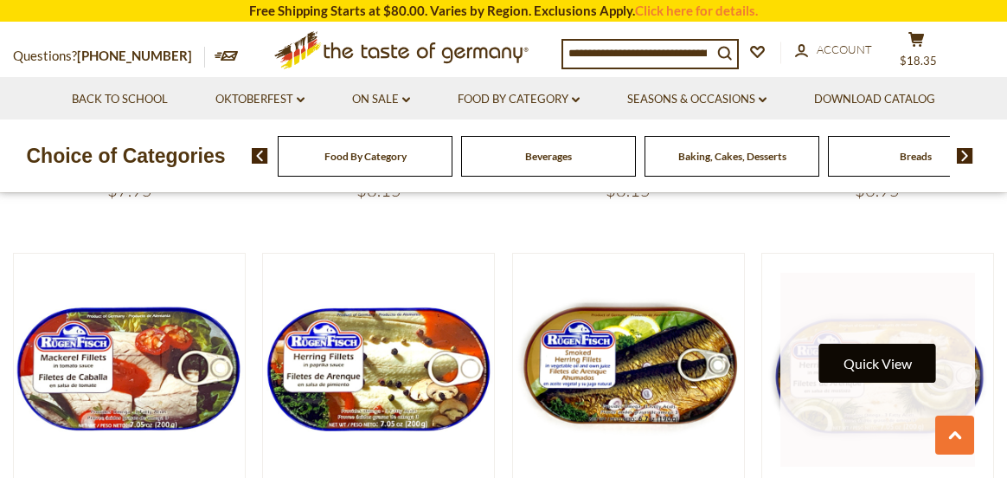
click at [876, 345] on button "Quick View" at bounding box center [877, 362] width 117 height 39
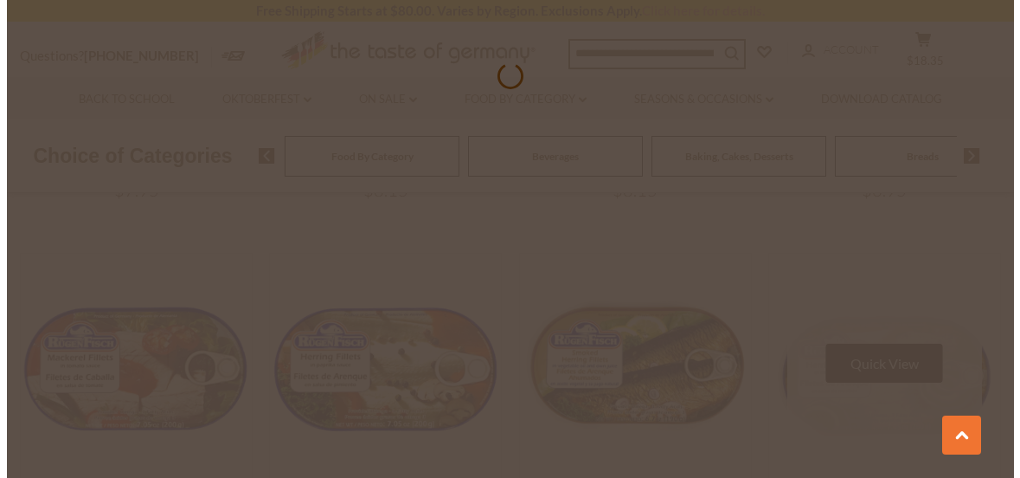
scroll to position [1217, 0]
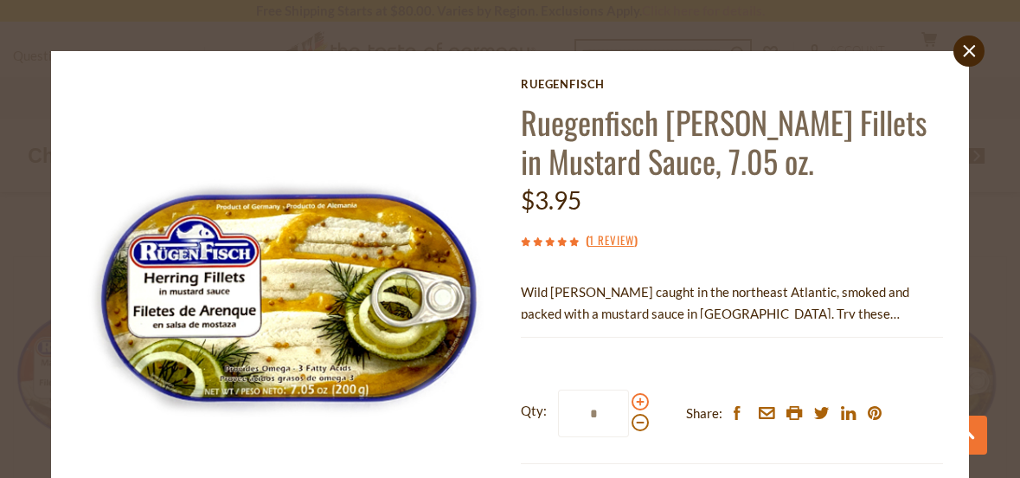
click at [632, 404] on span at bounding box center [640, 401] width 17 height 17
click at [629, 404] on input "*" at bounding box center [593, 413] width 71 height 48
click at [632, 404] on span at bounding box center [640, 401] width 17 height 17
click at [629, 404] on input "*" at bounding box center [593, 413] width 71 height 48
click at [632, 402] on span at bounding box center [640, 401] width 17 height 17
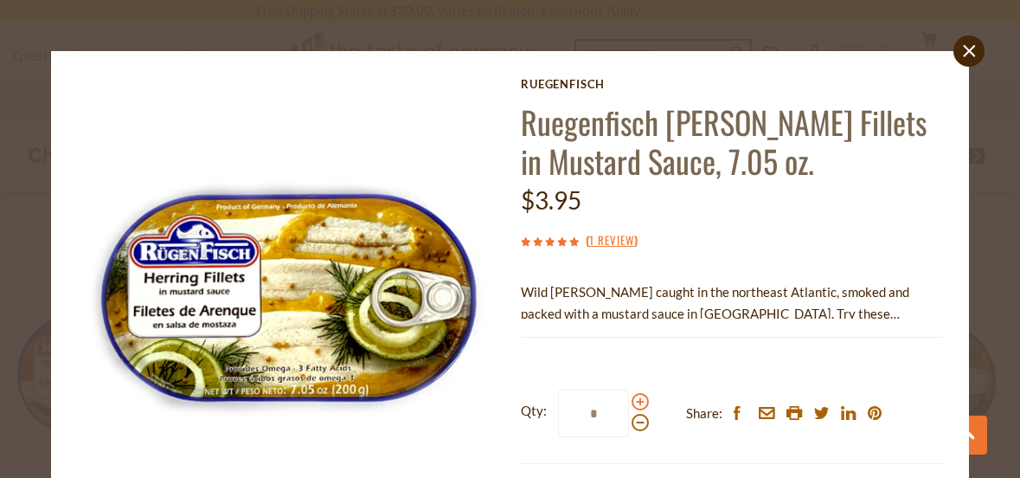
click at [629, 402] on input "*" at bounding box center [593, 413] width 71 height 48
type input "*"
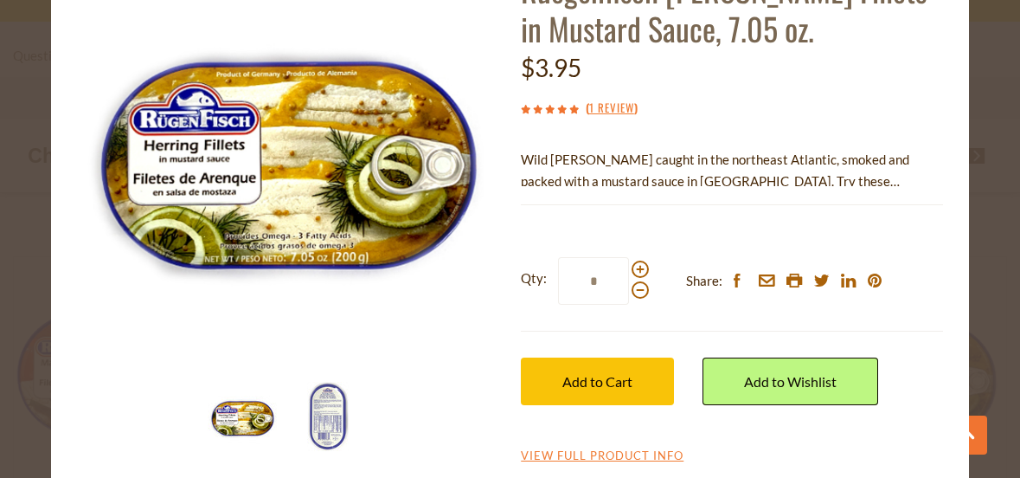
scroll to position [145, 0]
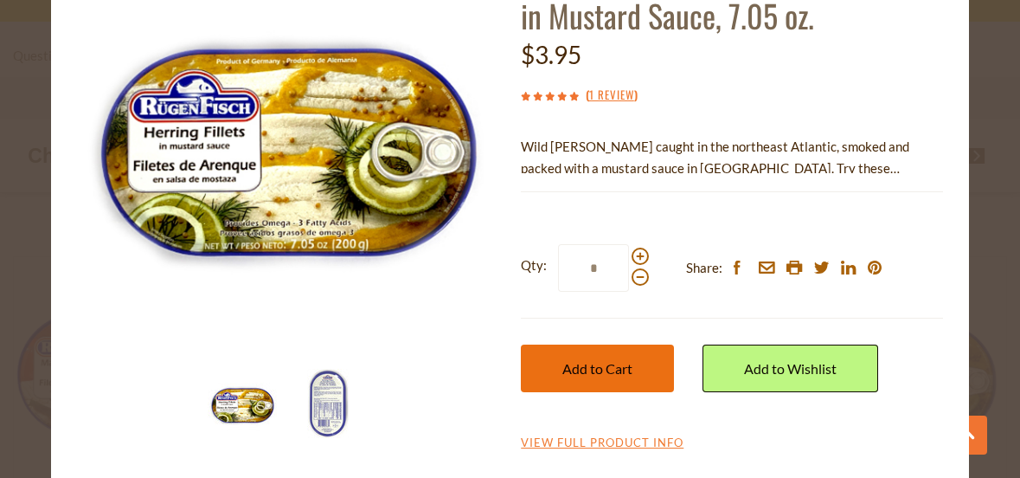
click at [609, 367] on span "Add to Cart" at bounding box center [597, 368] width 70 height 16
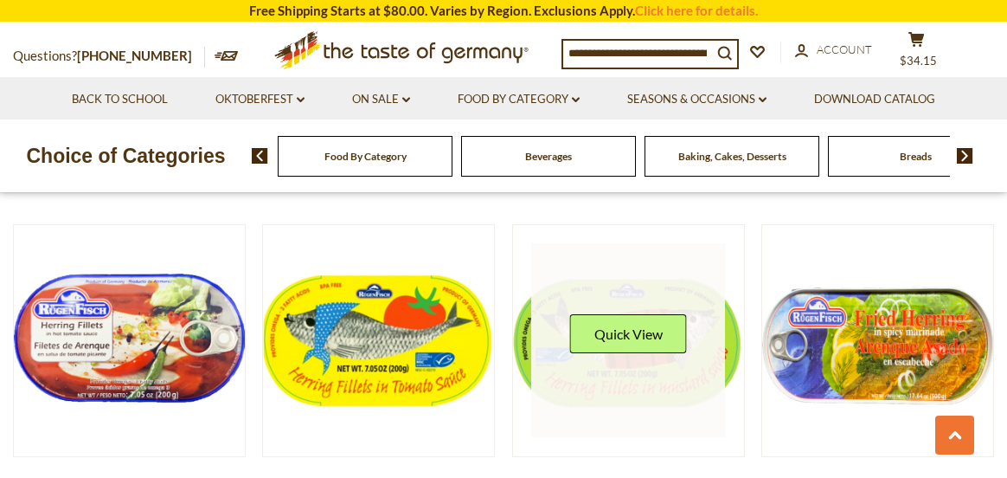
scroll to position [2163, 0]
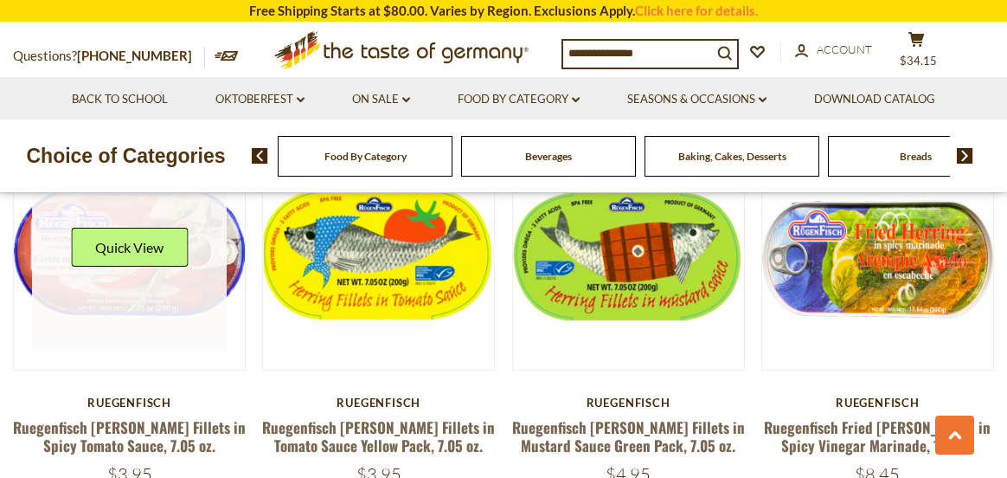
click at [151, 227] on link at bounding box center [129, 254] width 194 height 194
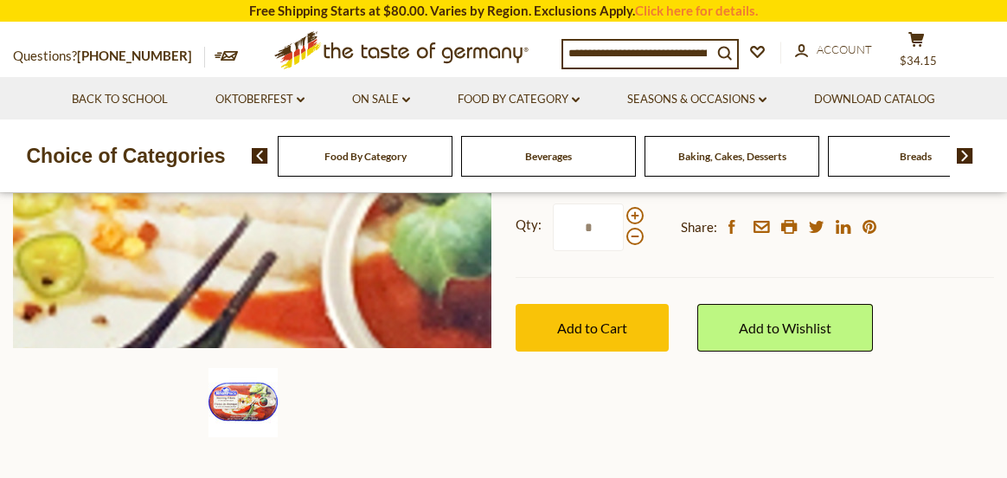
scroll to position [433, 0]
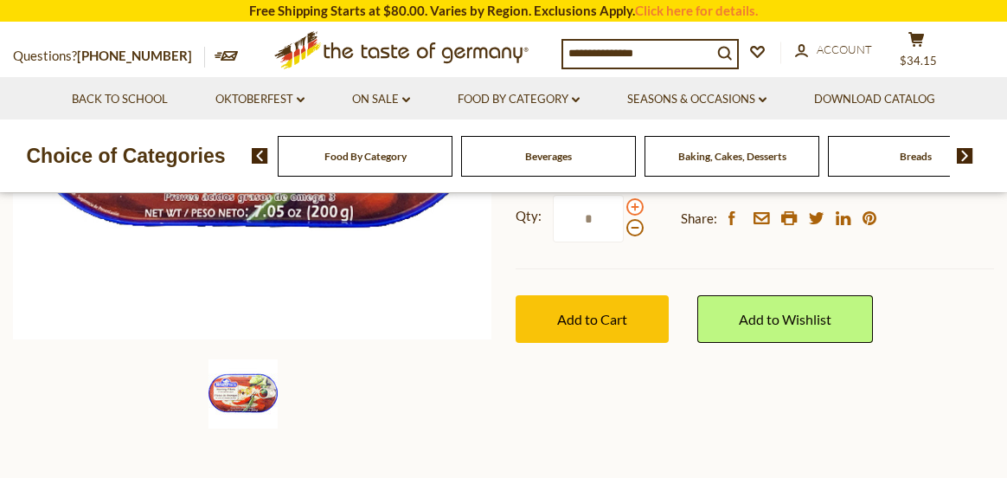
click at [639, 203] on span at bounding box center [634, 206] width 17 height 17
click at [624, 203] on input "*" at bounding box center [588, 219] width 71 height 48
click at [639, 203] on span at bounding box center [634, 206] width 17 height 17
click at [624, 203] on input "*" at bounding box center [588, 219] width 71 height 48
click at [638, 232] on span at bounding box center [634, 227] width 17 height 17
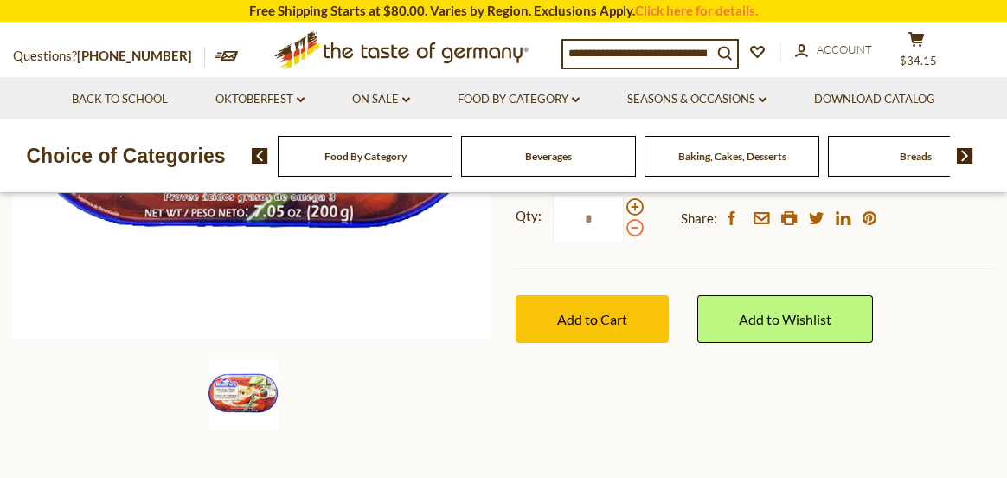
click at [624, 232] on input "*" at bounding box center [588, 219] width 71 height 48
drag, startPoint x: 600, startPoint y: 211, endPoint x: 566, endPoint y: 211, distance: 33.7
click at [566, 211] on input "*" at bounding box center [588, 219] width 71 height 48
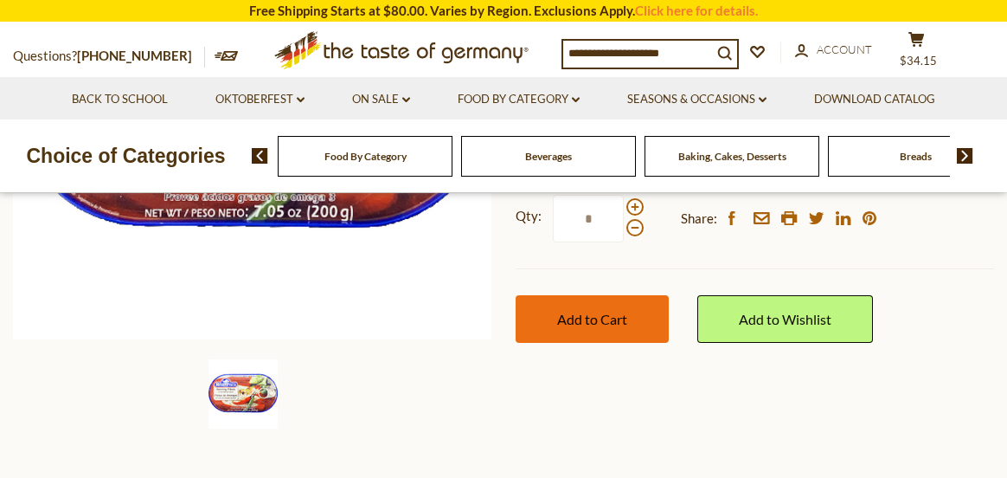
type input "*"
click at [604, 320] on span "Add to Cart" at bounding box center [592, 319] width 70 height 16
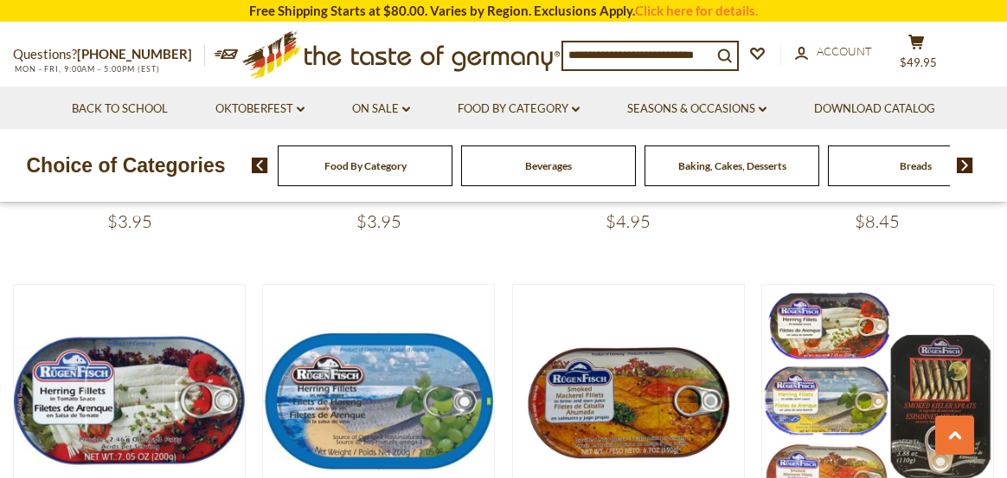
scroll to position [2509, 0]
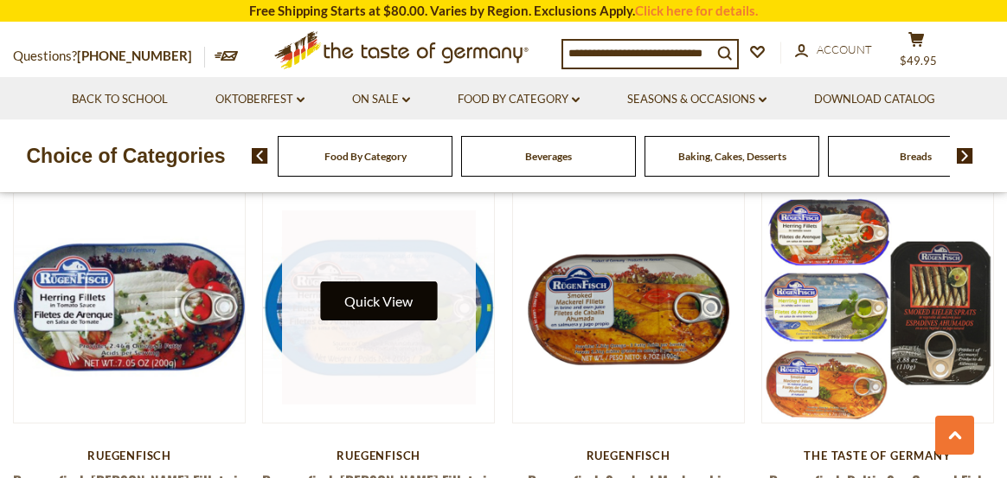
click at [406, 281] on button "Quick View" at bounding box center [378, 300] width 117 height 39
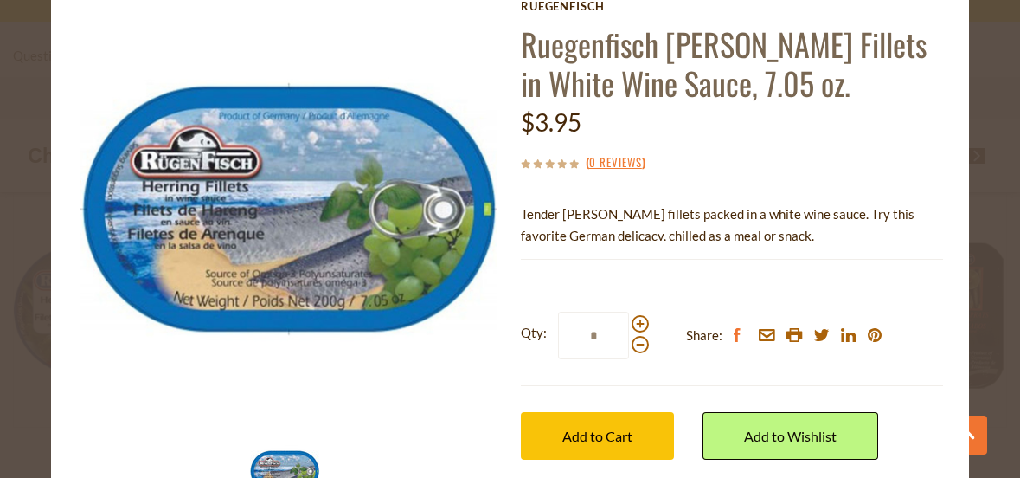
scroll to position [87, 0]
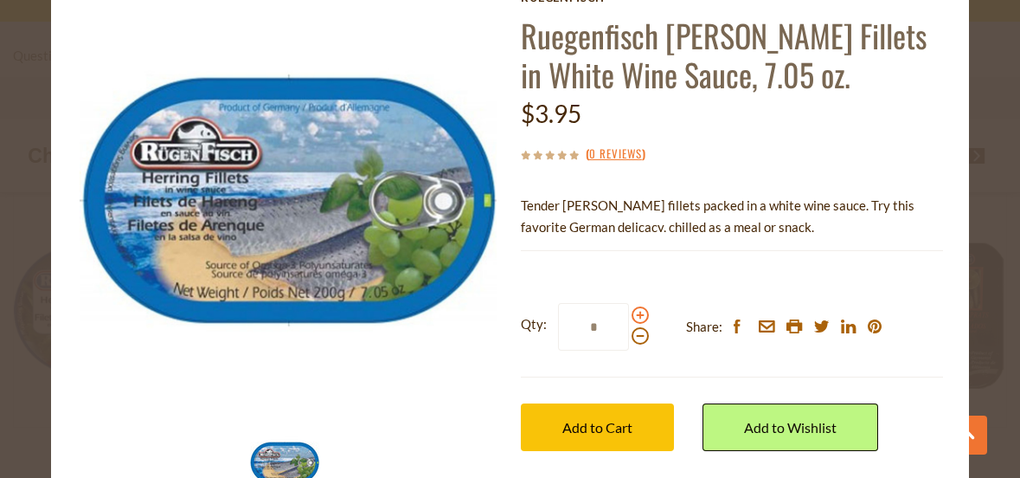
click at [632, 311] on span at bounding box center [640, 314] width 17 height 17
click at [629, 311] on input "*" at bounding box center [593, 327] width 71 height 48
click at [632, 311] on span at bounding box center [640, 314] width 17 height 17
click at [629, 311] on input "*" at bounding box center [593, 327] width 71 height 48
click at [632, 311] on span at bounding box center [640, 314] width 17 height 17
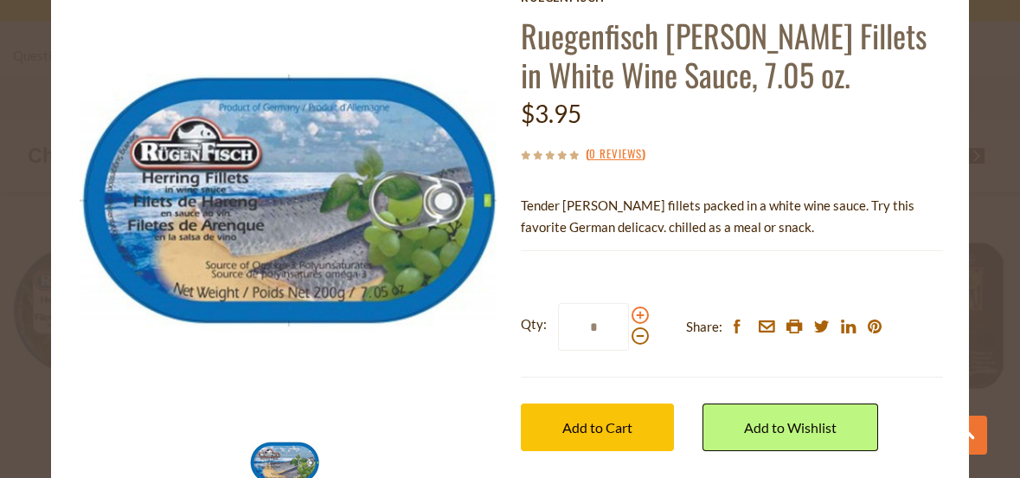
click at [629, 311] on input "*" at bounding box center [593, 327] width 71 height 48
type input "*"
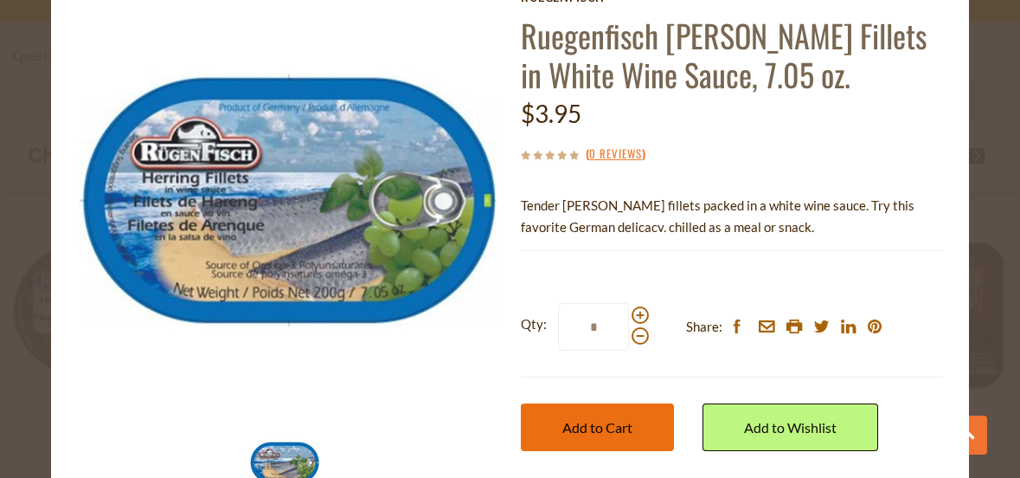
click at [590, 427] on span "Add to Cart" at bounding box center [597, 427] width 70 height 16
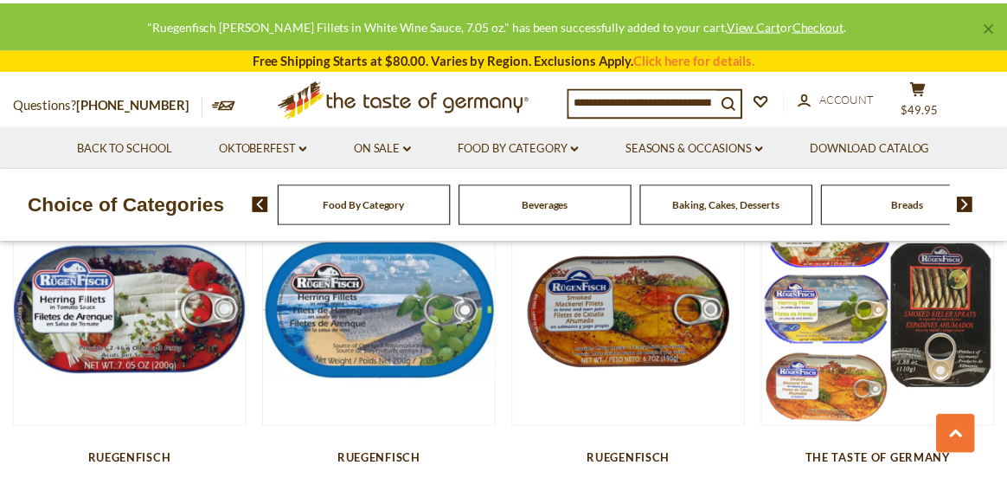
scroll to position [2509, 0]
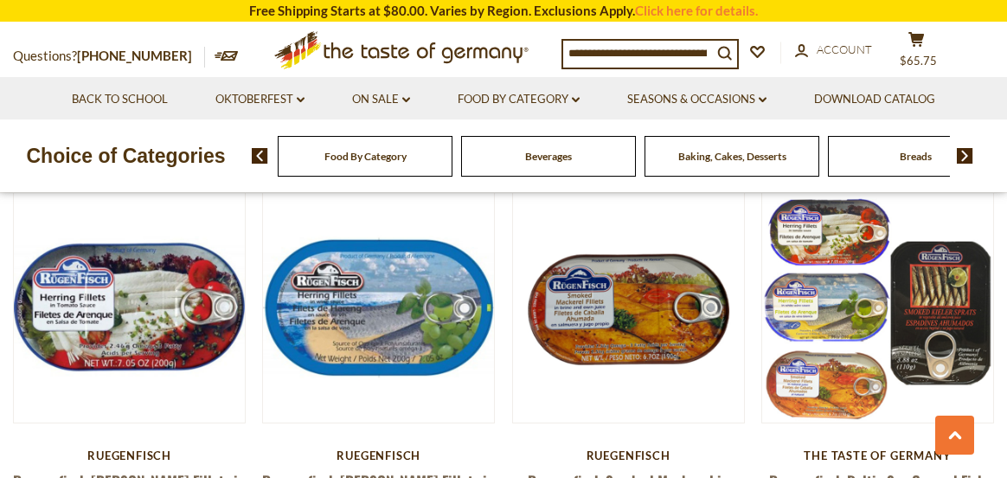
click at [960, 154] on img at bounding box center [965, 156] width 16 height 16
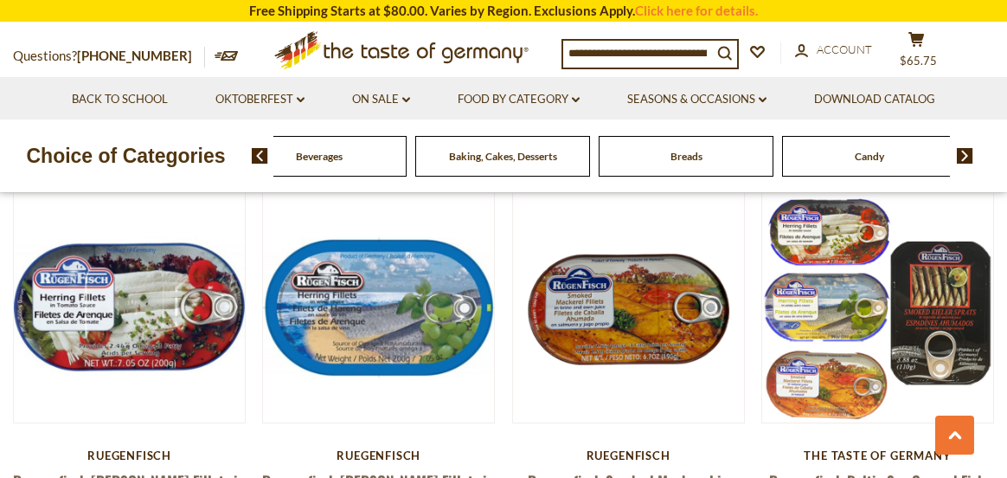
click at [960, 154] on img at bounding box center [965, 156] width 16 height 16
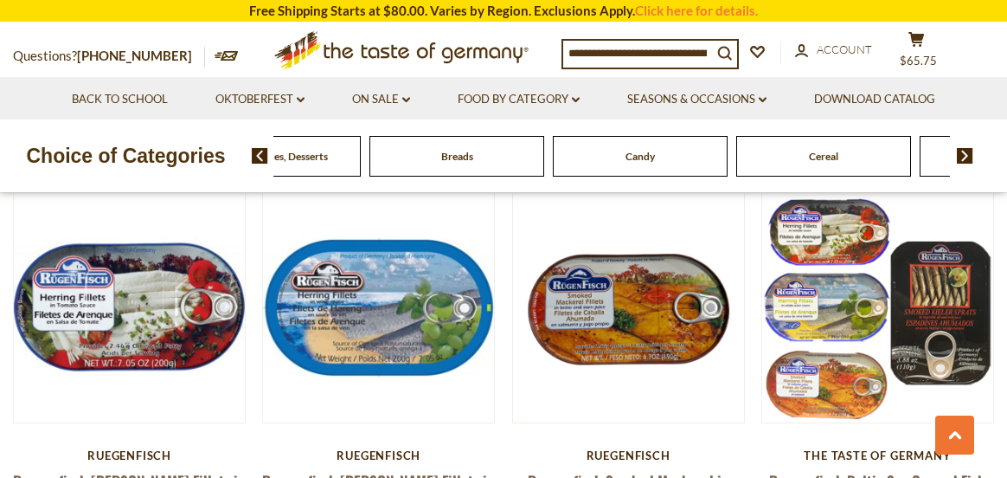
click at [636, 157] on span "Candy" at bounding box center [640, 156] width 29 height 13
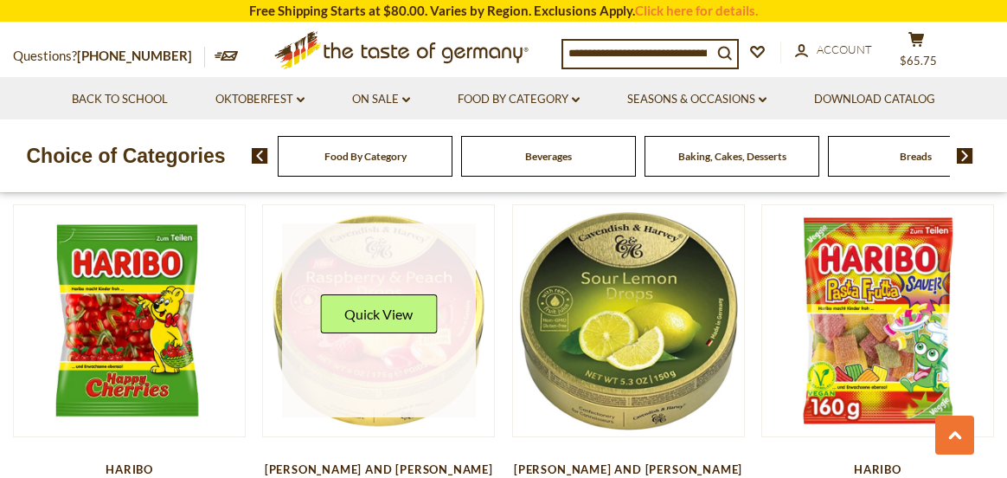
scroll to position [1298, 0]
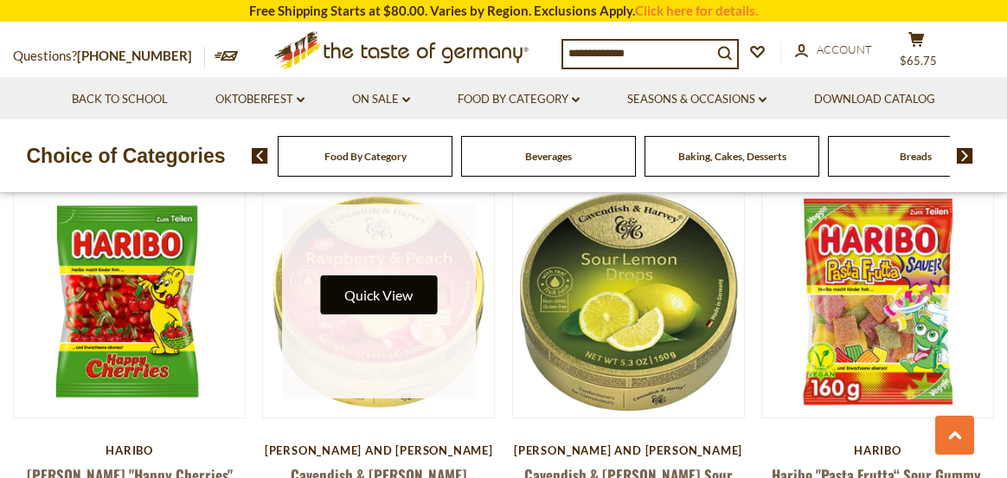
click at [404, 278] on button "Quick View" at bounding box center [378, 294] width 117 height 39
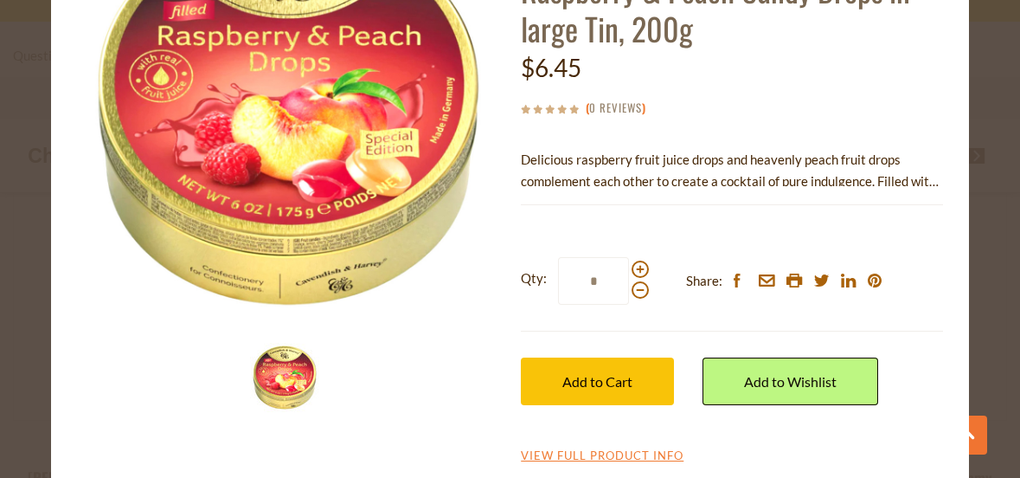
scroll to position [173, 0]
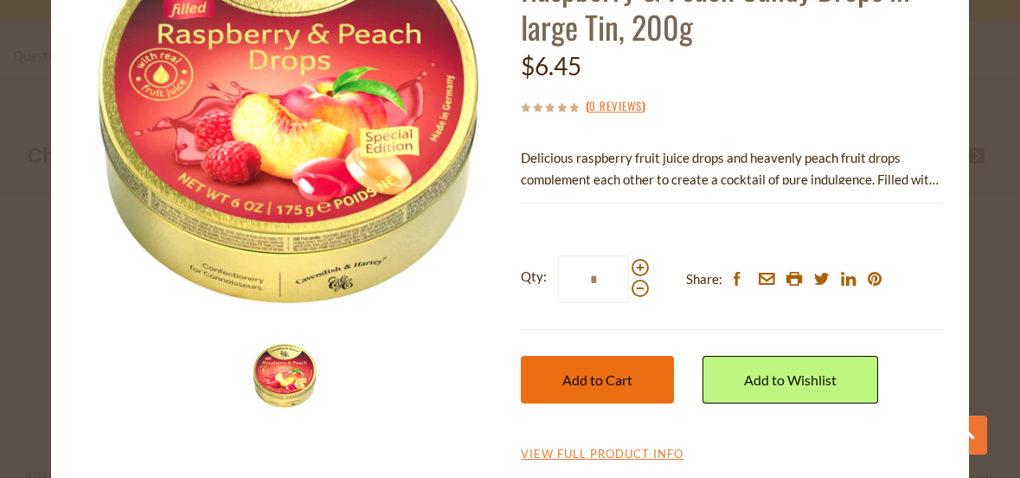
click at [590, 379] on span "Add to Cart" at bounding box center [597, 379] width 70 height 16
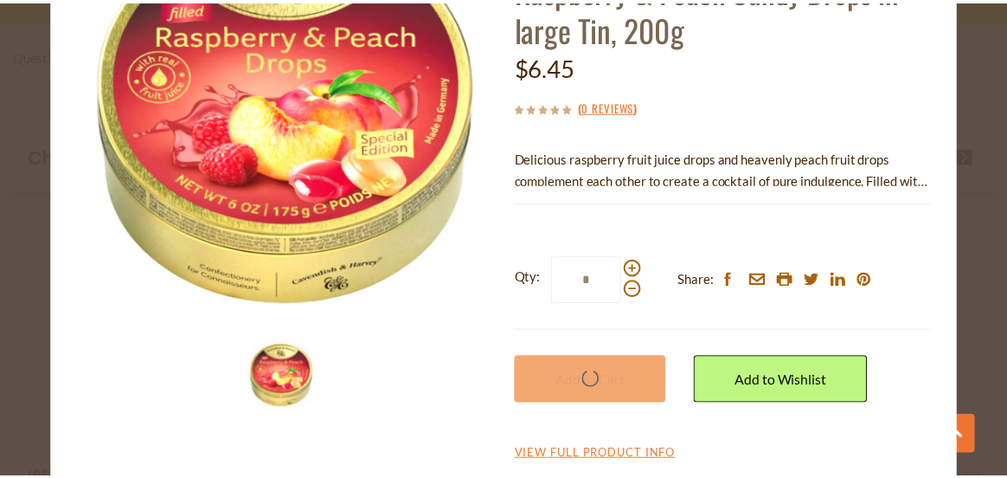
scroll to position [1298, 0]
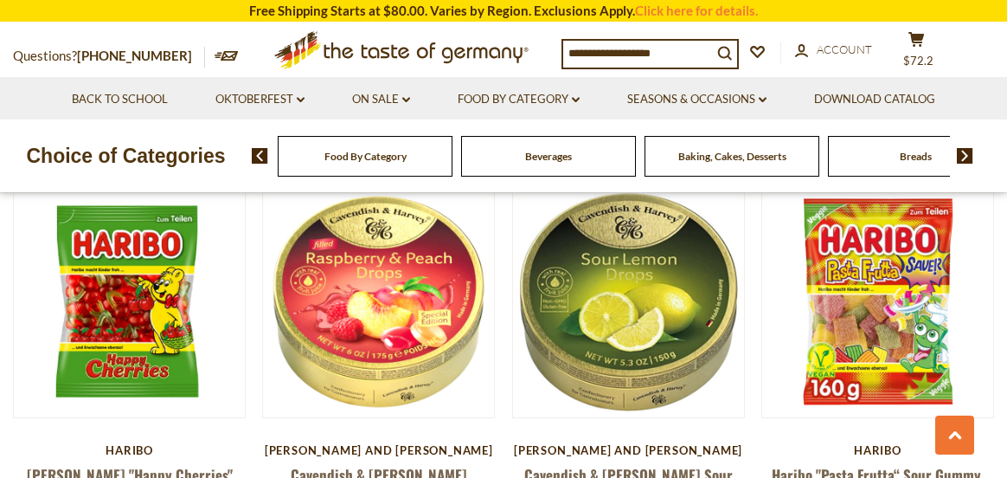
click at [609, 52] on input at bounding box center [637, 53] width 149 height 24
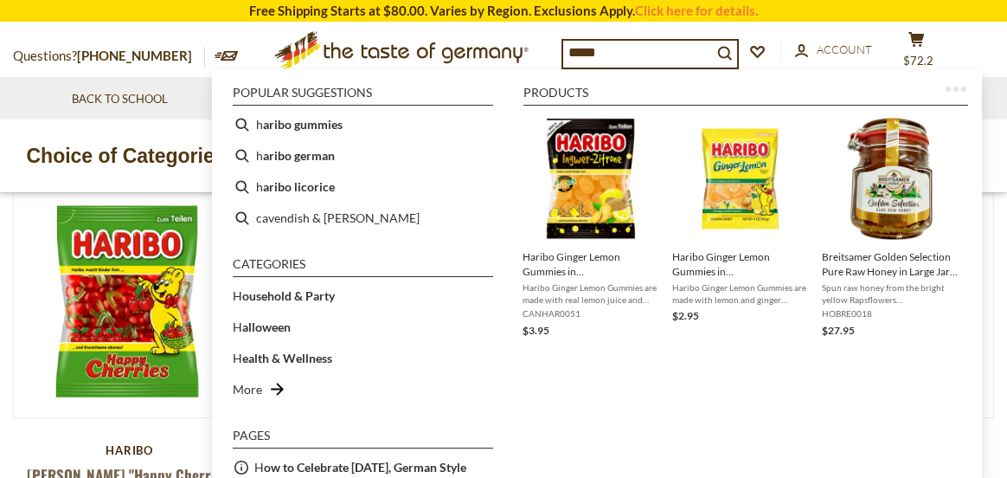
type input "******"
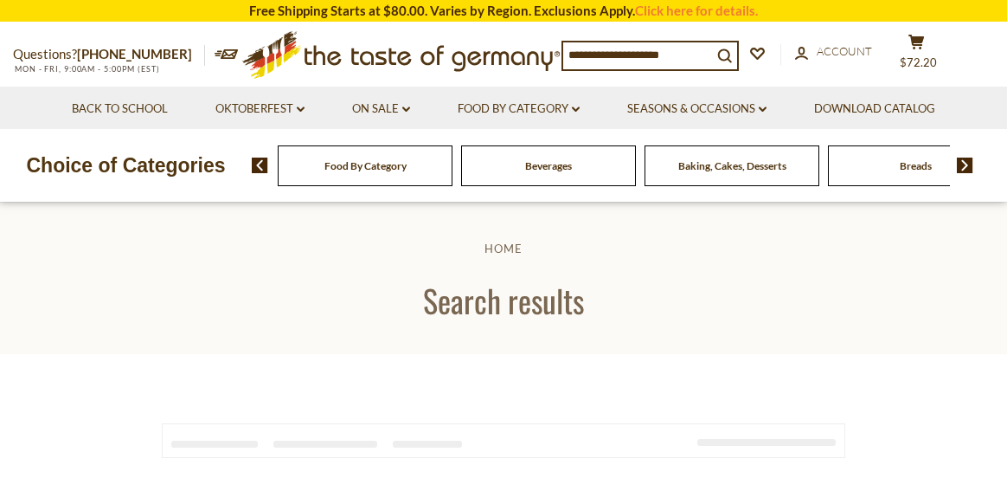
type input "******"
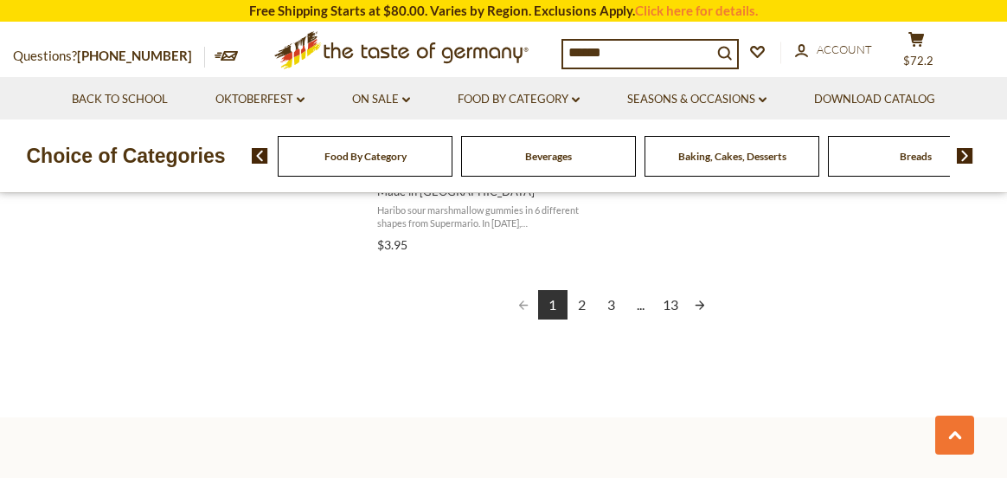
scroll to position [3288, 0]
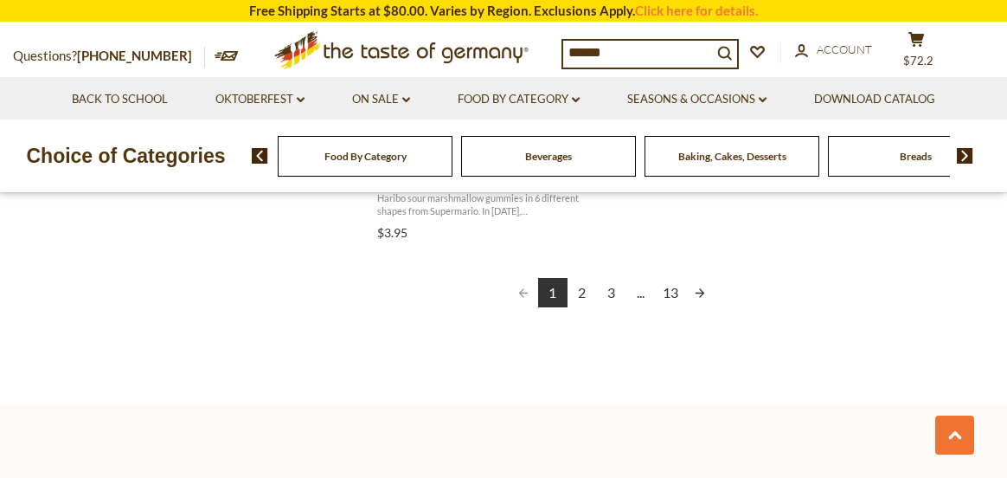
click at [581, 292] on link "2" at bounding box center [582, 292] width 29 height 29
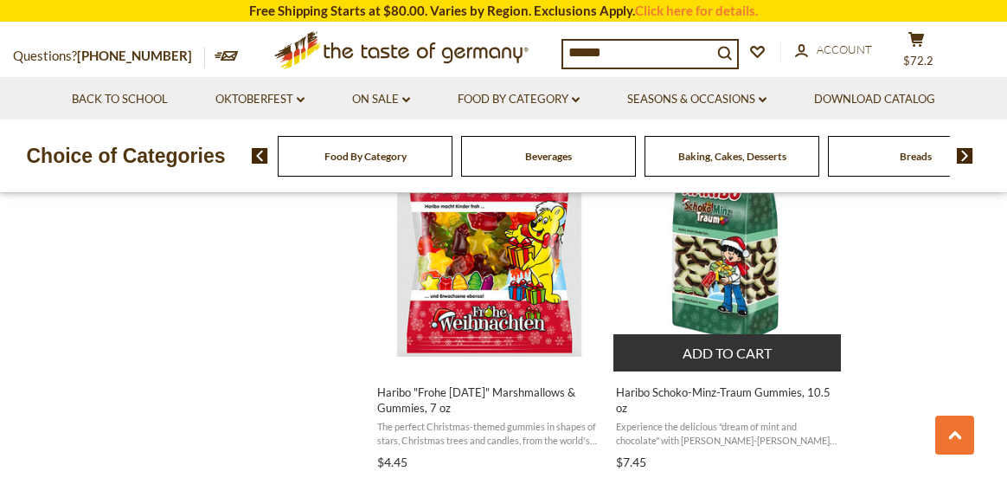
scroll to position [1557, 0]
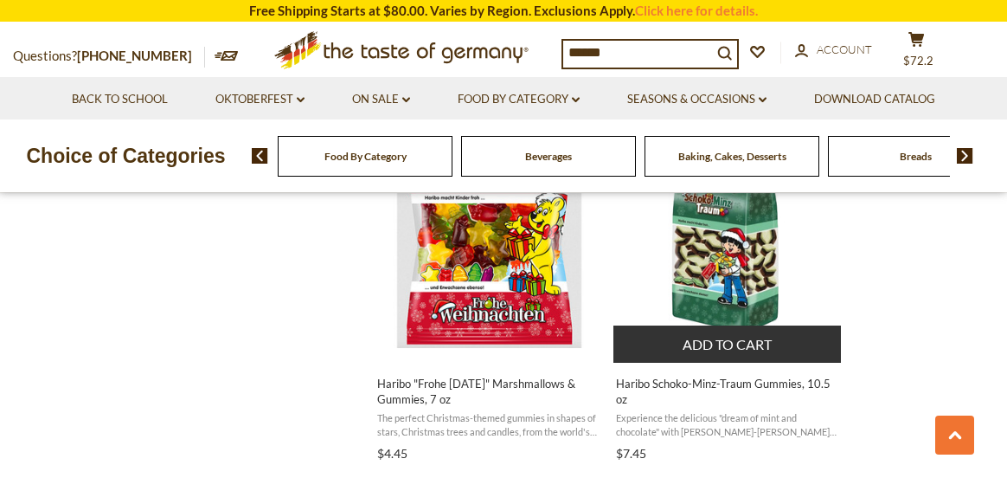
click at [722, 339] on button "Add to cart" at bounding box center [727, 343] width 228 height 37
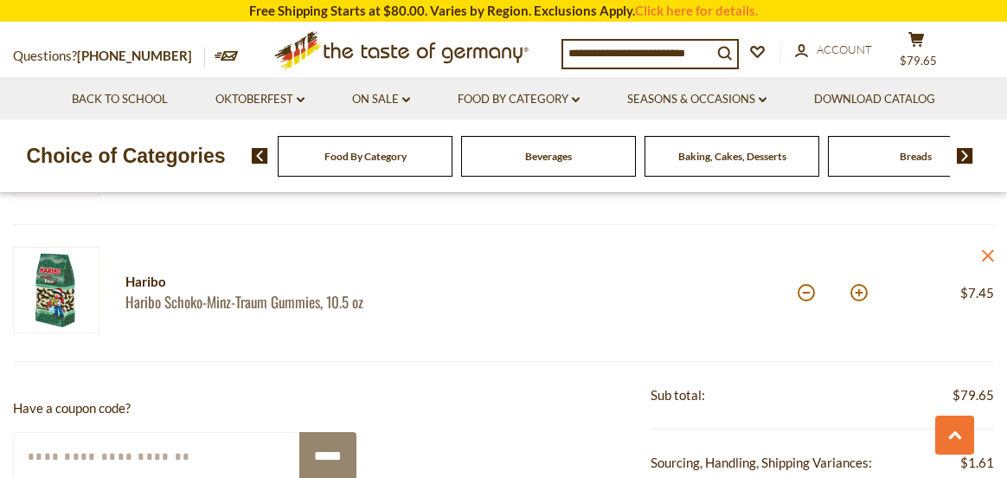
scroll to position [1038, 0]
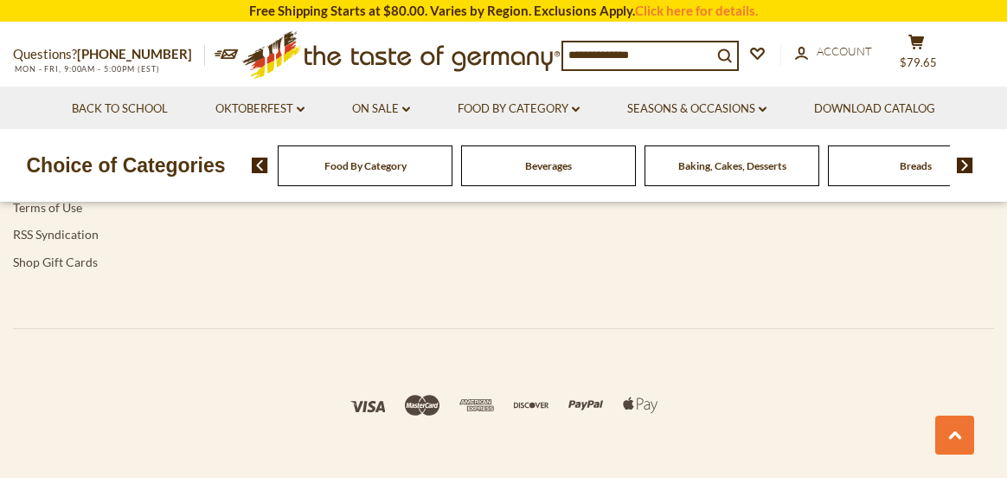
type input "******"
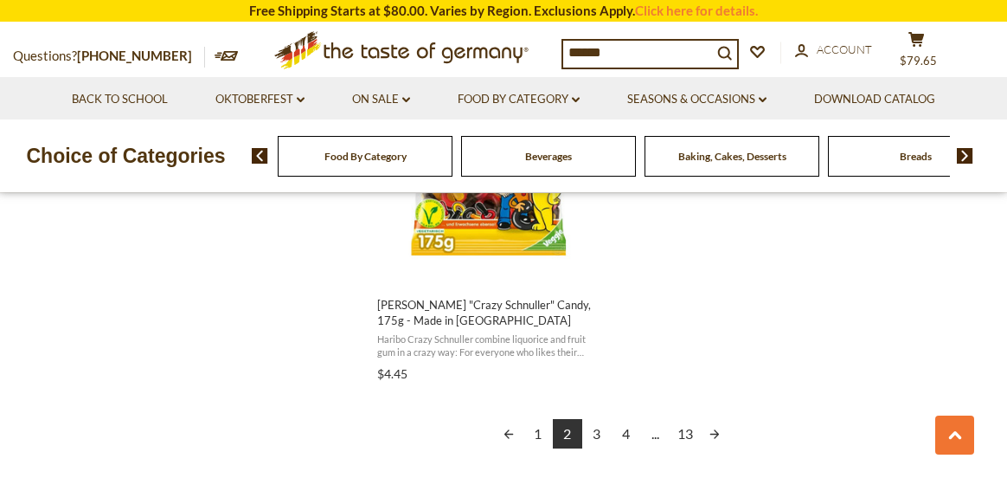
scroll to position [3201, 0]
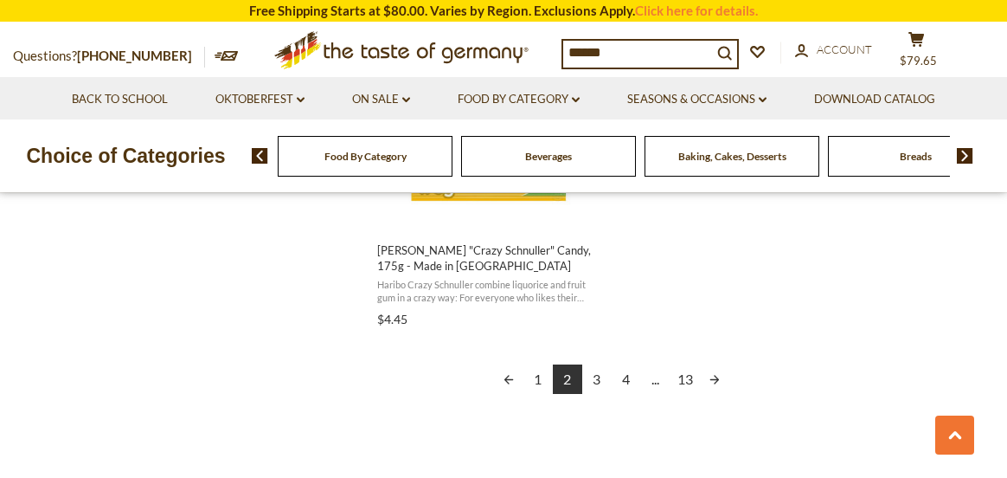
click at [595, 377] on link "3" at bounding box center [596, 378] width 29 height 29
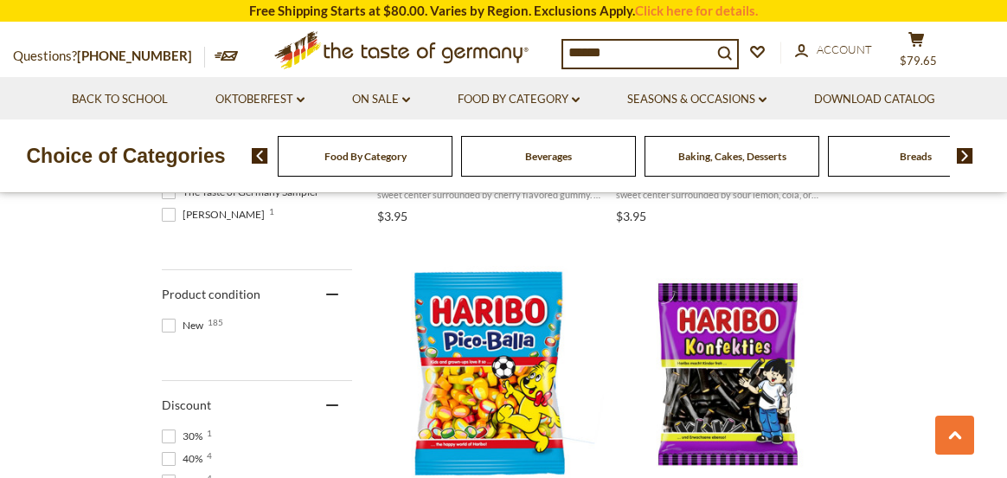
scroll to position [1038, 0]
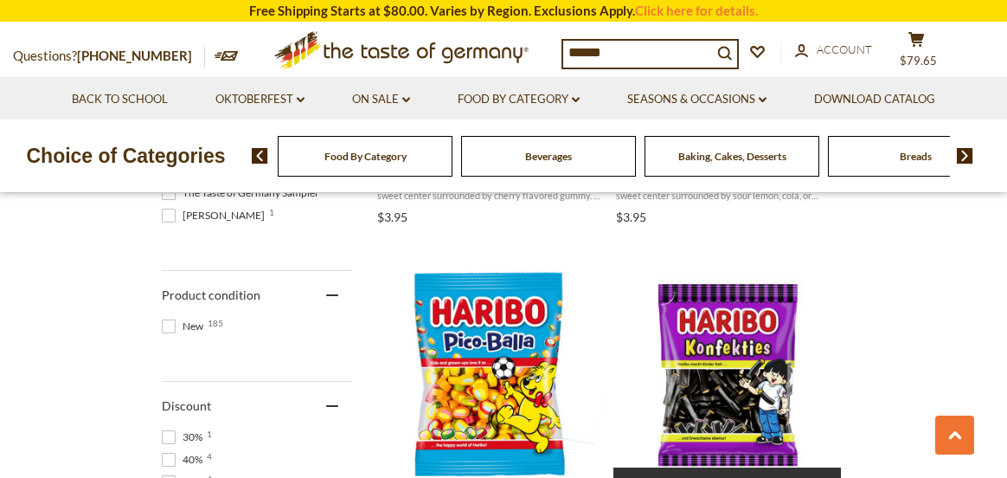
click at [737, 337] on img "Haribo" at bounding box center [727, 374] width 229 height 229
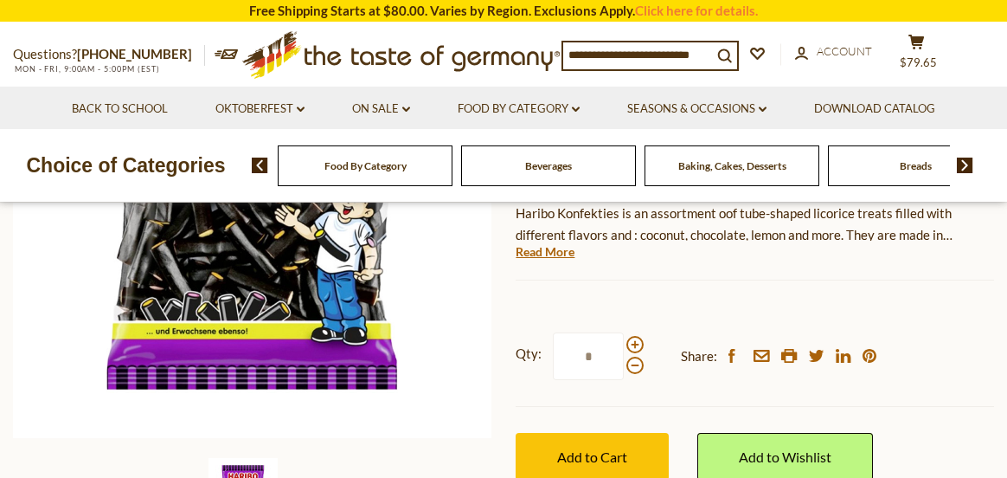
scroll to position [346, 0]
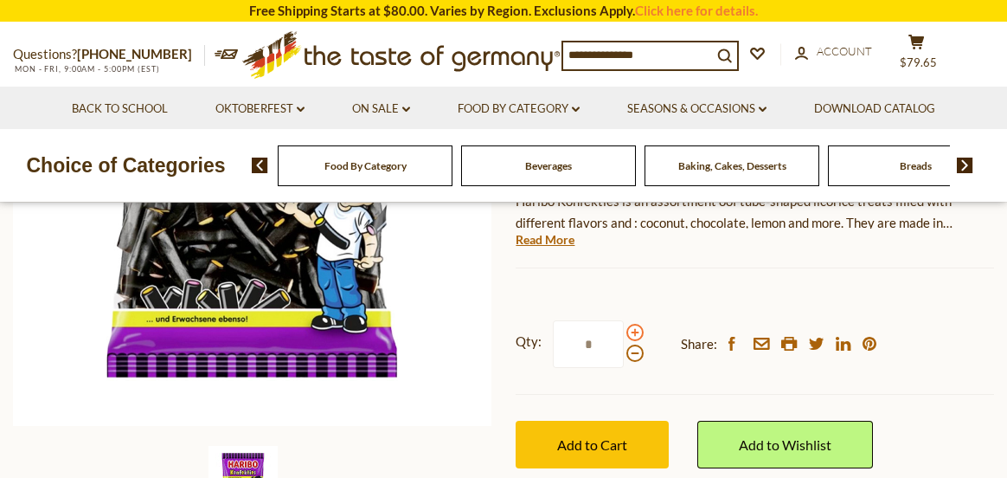
click at [633, 324] on span at bounding box center [634, 332] width 17 height 17
click at [624, 320] on input "*" at bounding box center [588, 344] width 71 height 48
type input "*"
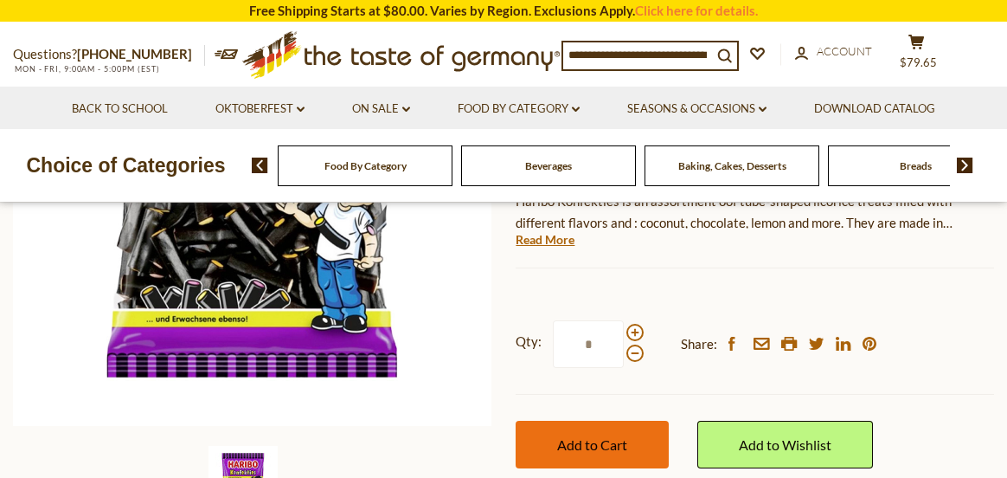
click at [612, 436] on span "Add to Cart" at bounding box center [592, 444] width 70 height 16
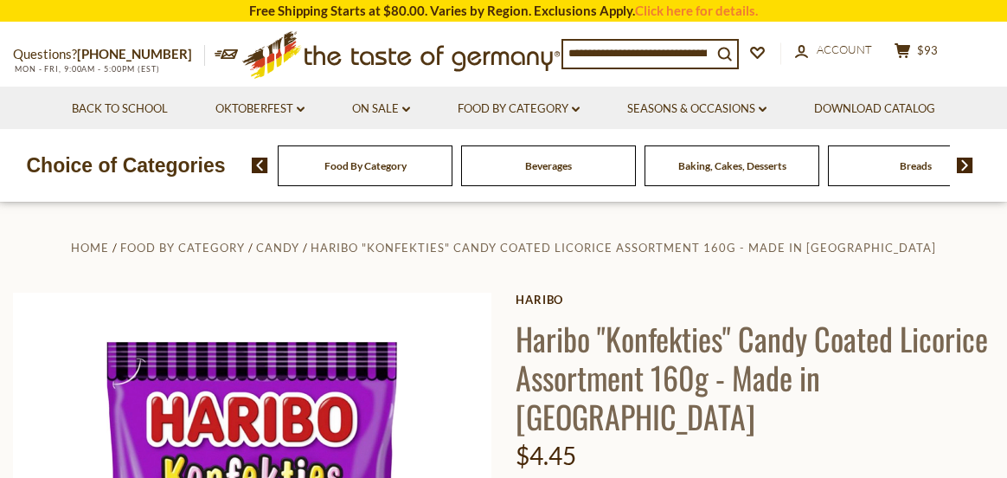
scroll to position [0, 0]
click at [375, 106] on link "On Sale dropdown_arrow" at bounding box center [381, 108] width 58 height 19
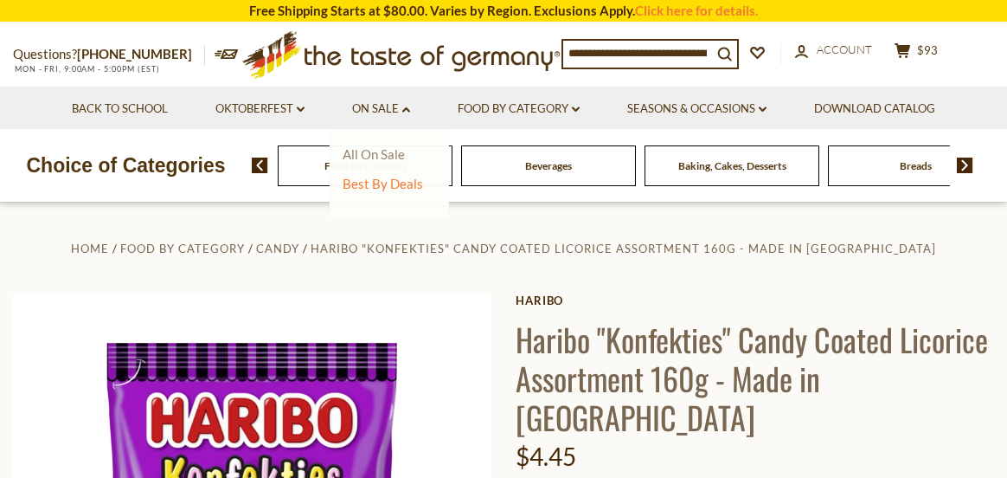
click at [377, 156] on link "All On Sale" at bounding box center [374, 154] width 62 height 16
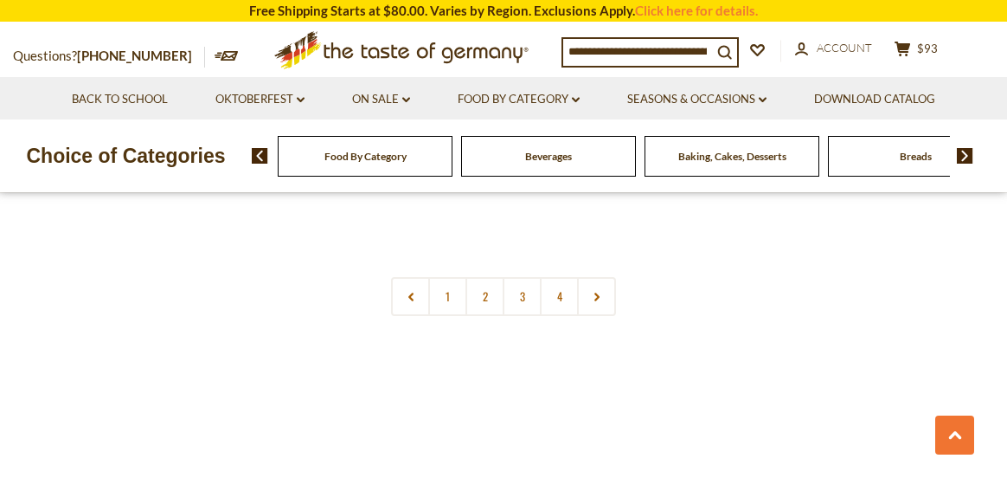
scroll to position [4153, 0]
click at [489, 268] on link "2" at bounding box center [484, 287] width 39 height 39
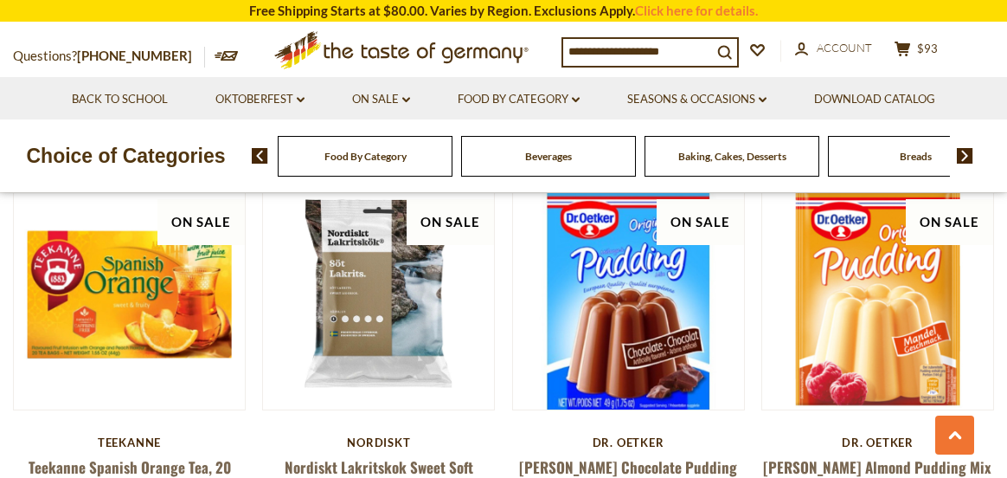
scroll to position [2045, 0]
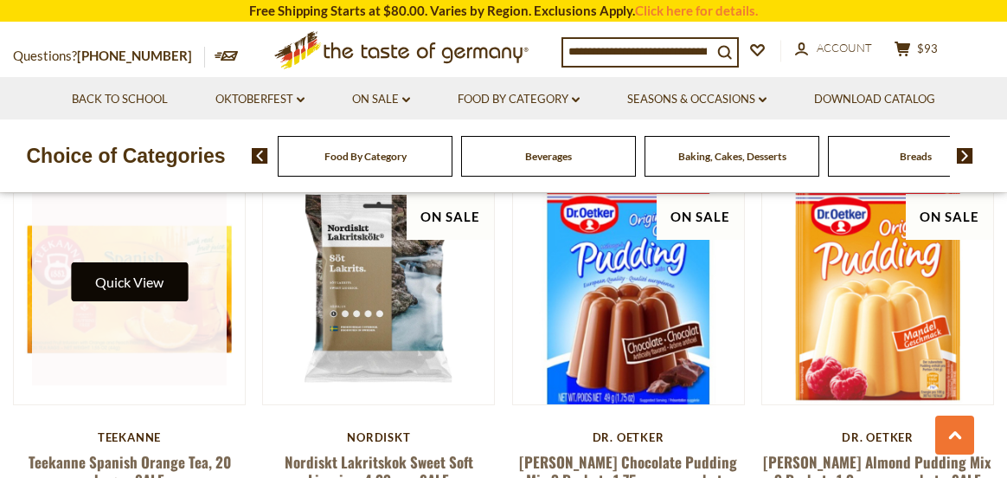
click at [130, 262] on button "Quick View" at bounding box center [129, 281] width 117 height 39
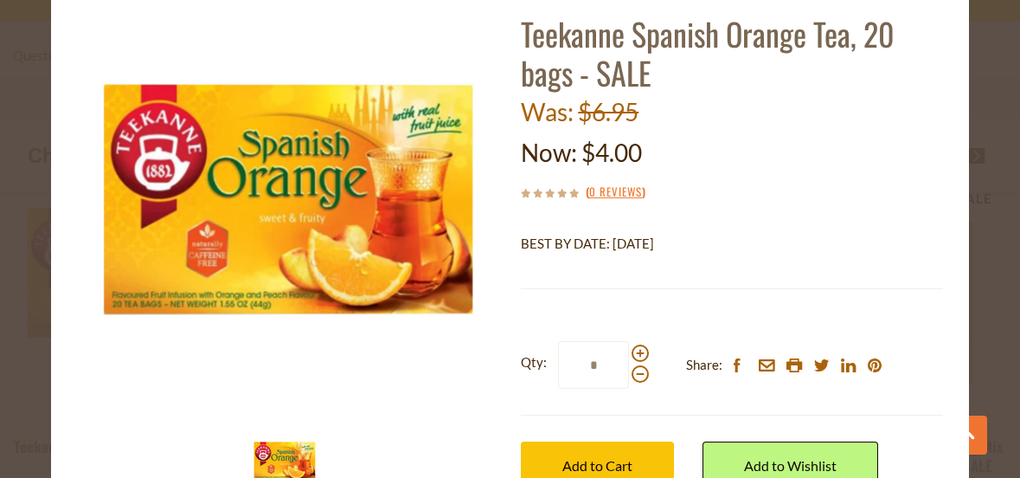
scroll to position [173, 0]
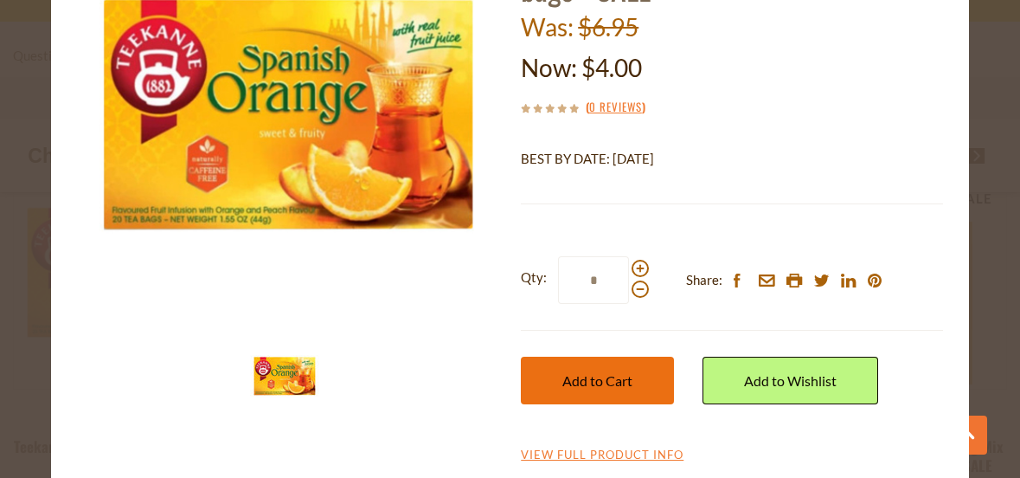
click at [597, 379] on span "Add to Cart" at bounding box center [597, 380] width 70 height 16
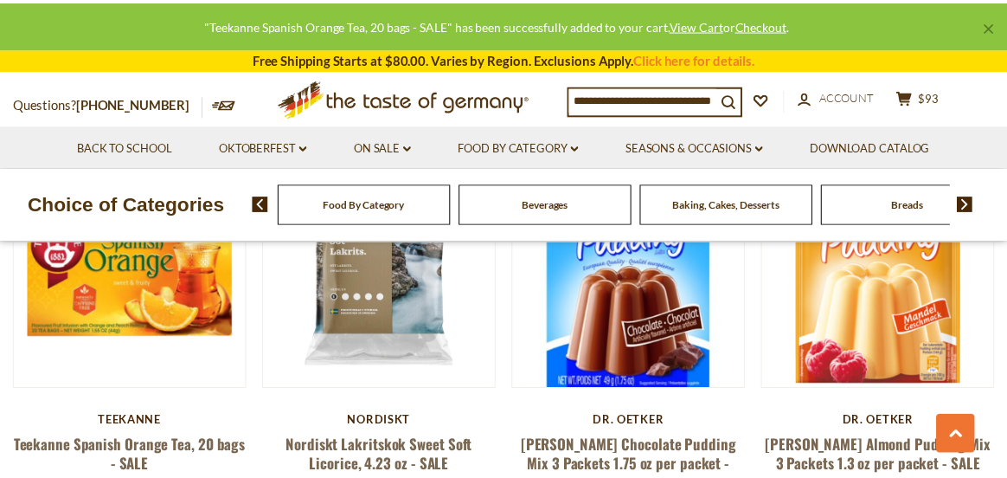
scroll to position [2045, 0]
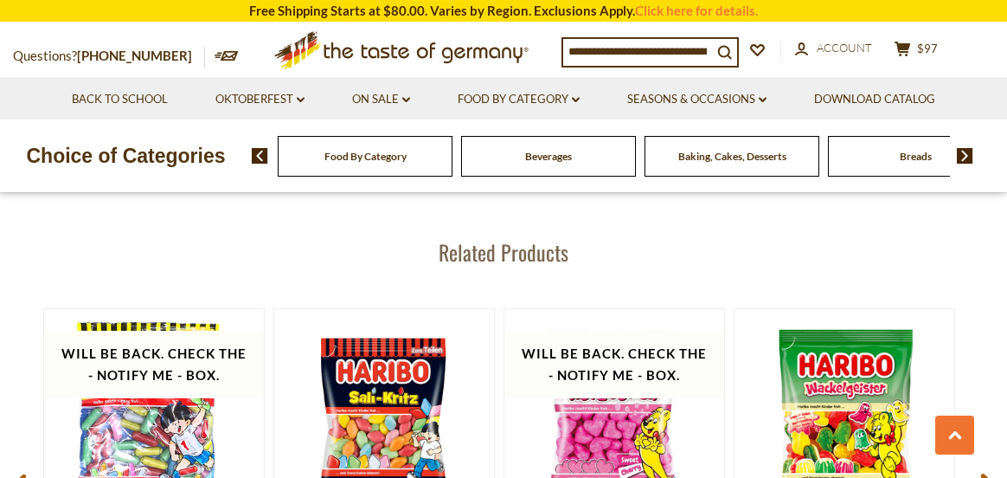
scroll to position [2163, 0]
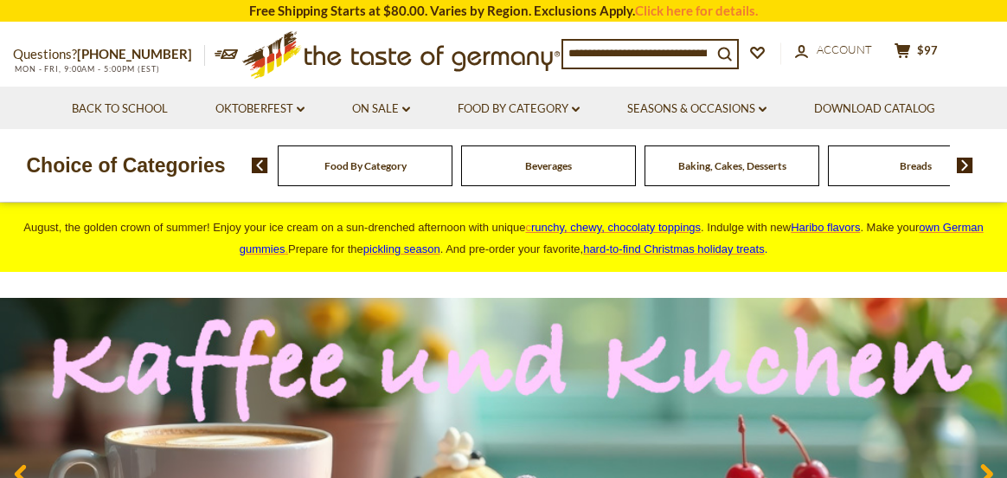
click at [452, 176] on div "Beverages" at bounding box center [365, 165] width 175 height 41
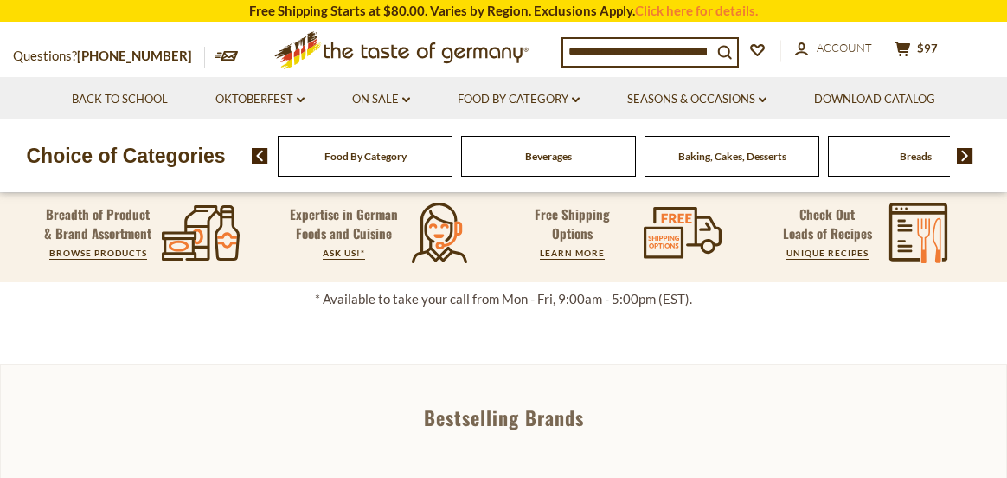
scroll to position [433, 0]
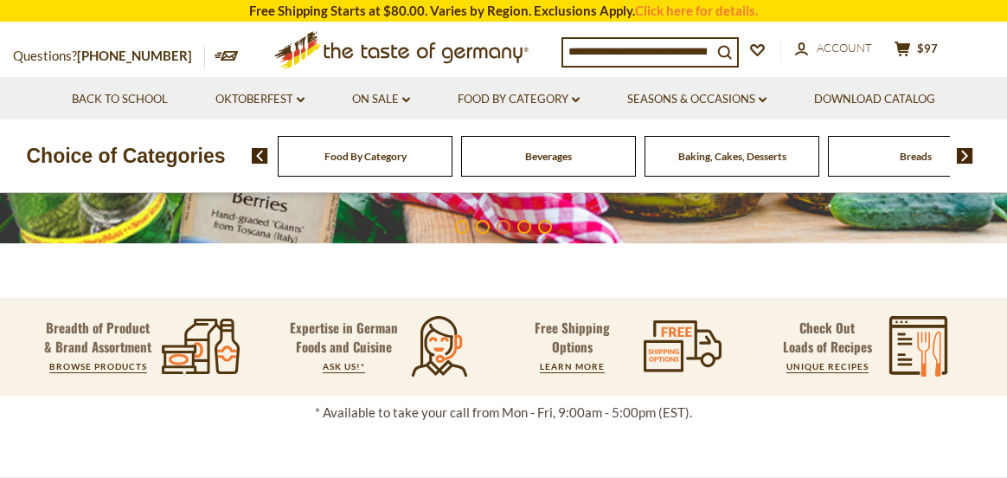
click at [548, 156] on span "Beverages" at bounding box center [548, 156] width 47 height 13
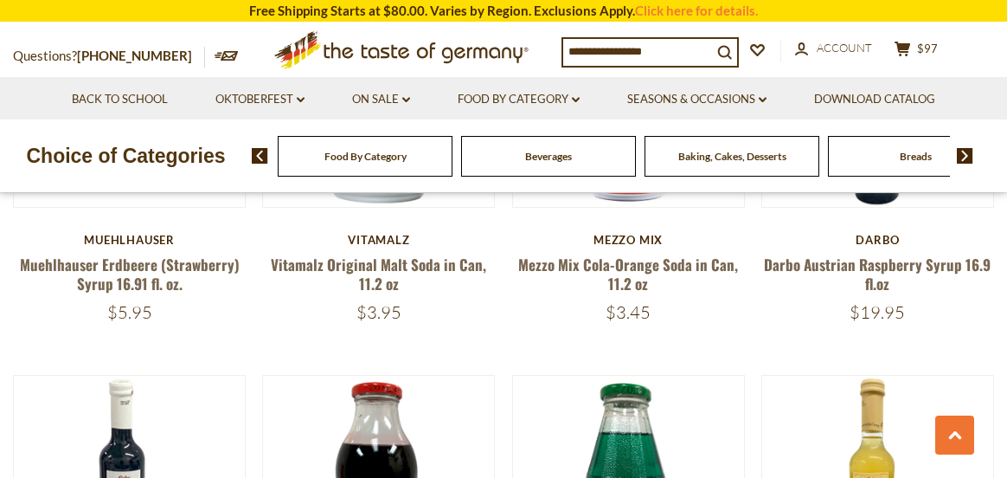
scroll to position [1644, 0]
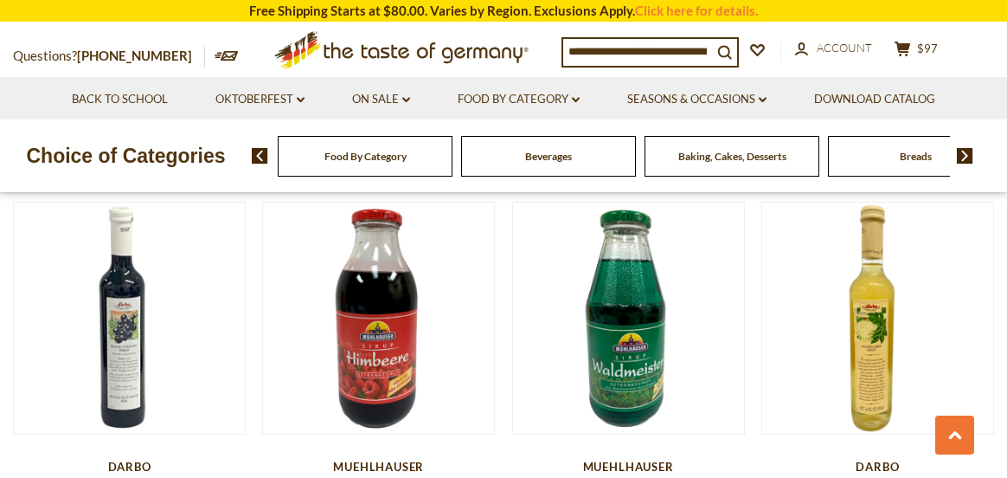
click at [967, 156] on img at bounding box center [965, 156] width 16 height 16
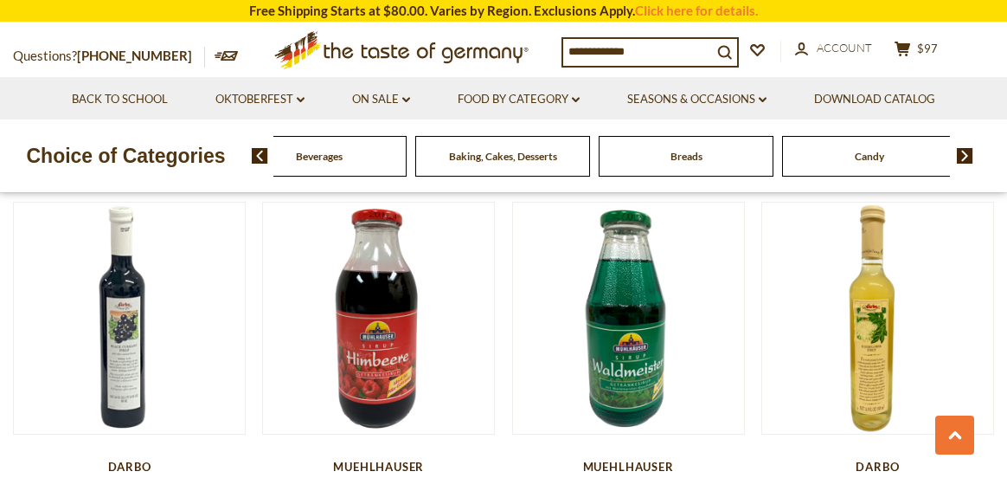
click at [967, 156] on img at bounding box center [965, 156] width 16 height 16
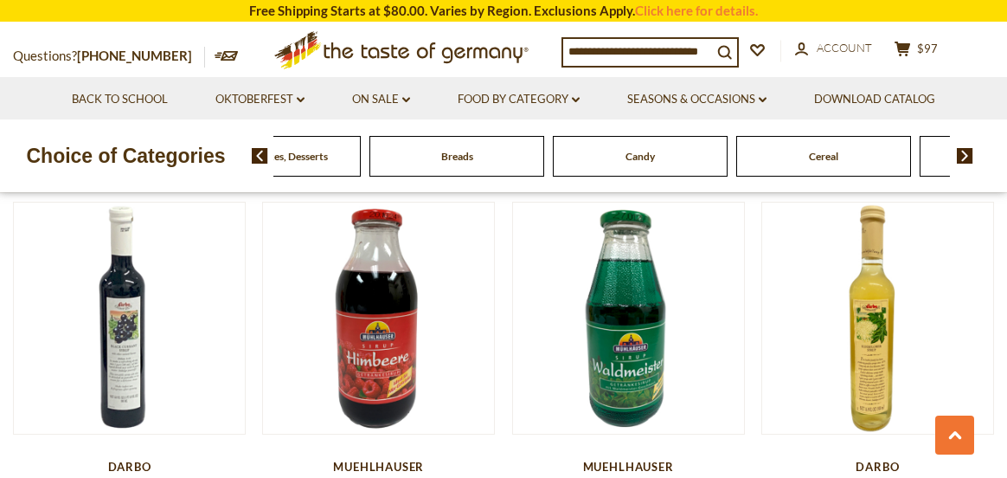
click at [967, 156] on img at bounding box center [965, 156] width 16 height 16
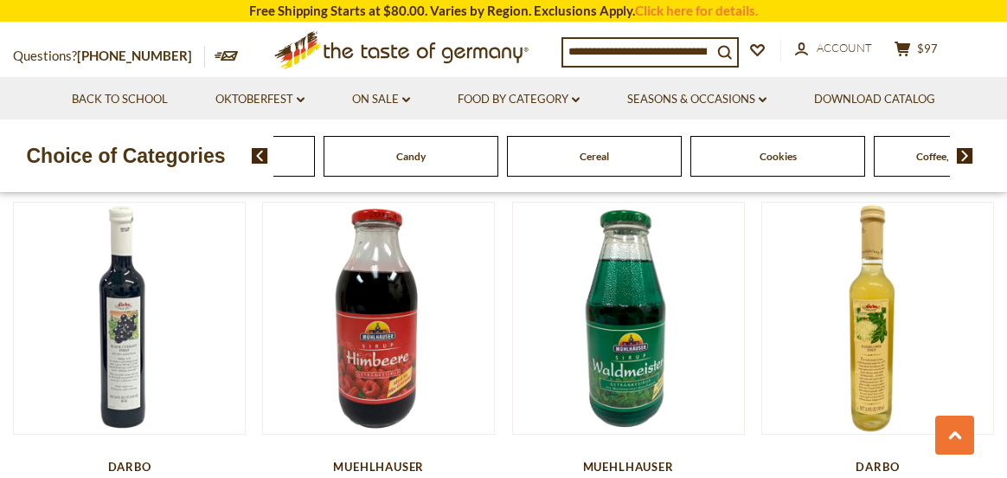
click at [967, 156] on img at bounding box center [965, 156] width 16 height 16
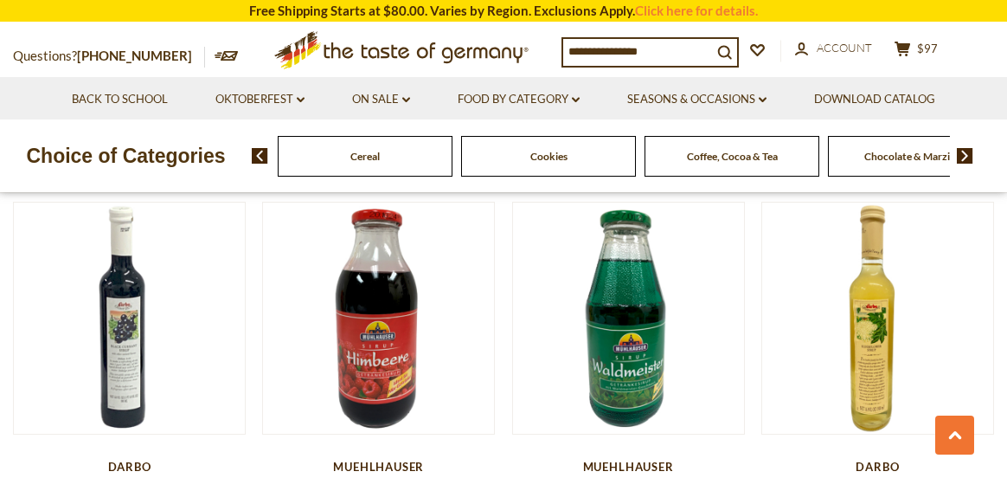
click at [967, 156] on img at bounding box center [965, 156] width 16 height 16
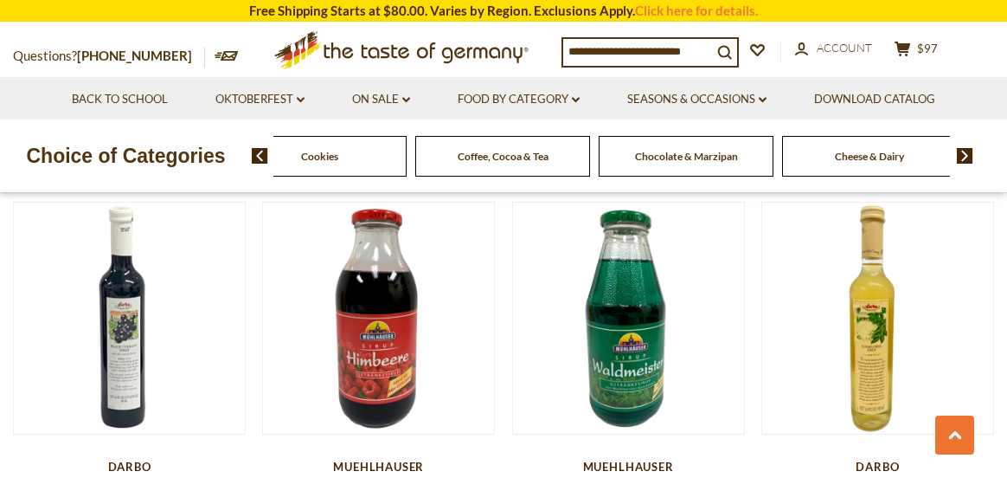
click at [967, 156] on img at bounding box center [965, 156] width 16 height 16
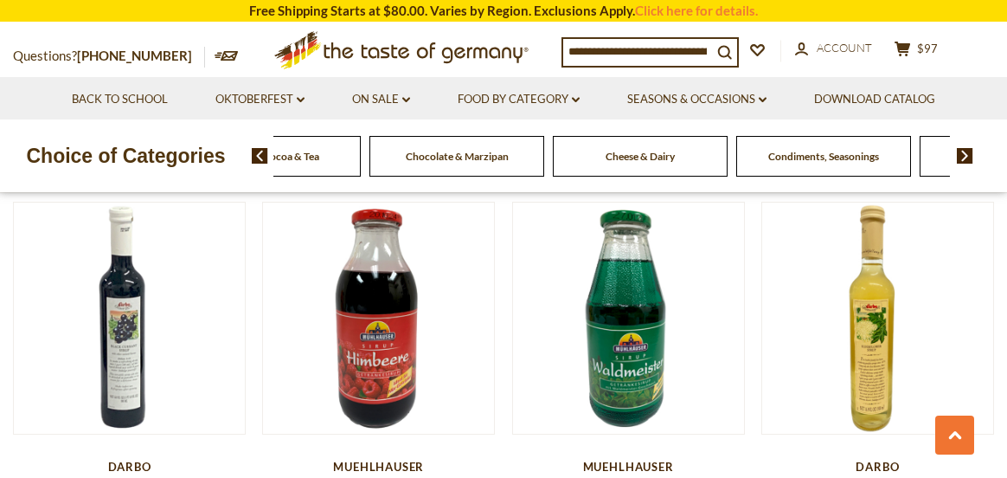
click at [967, 156] on img at bounding box center [965, 156] width 16 height 16
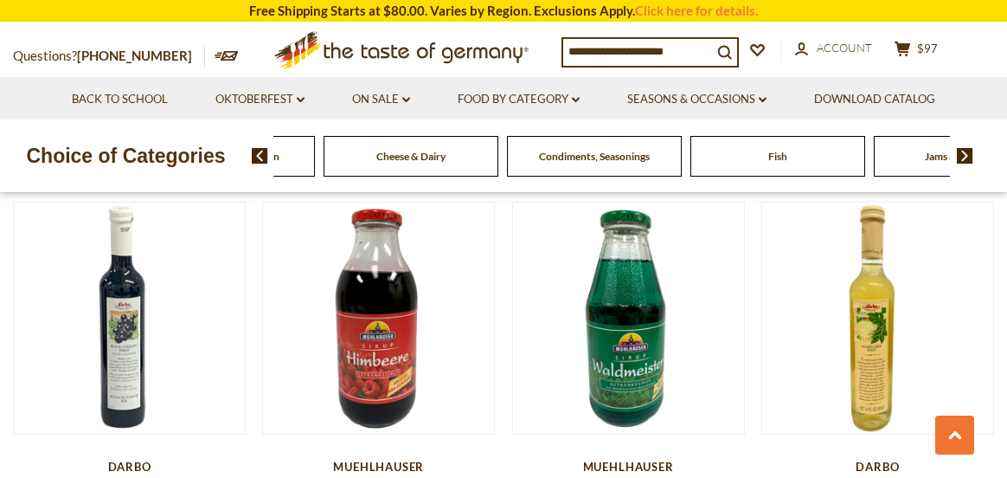
click at [967, 156] on img at bounding box center [965, 156] width 16 height 16
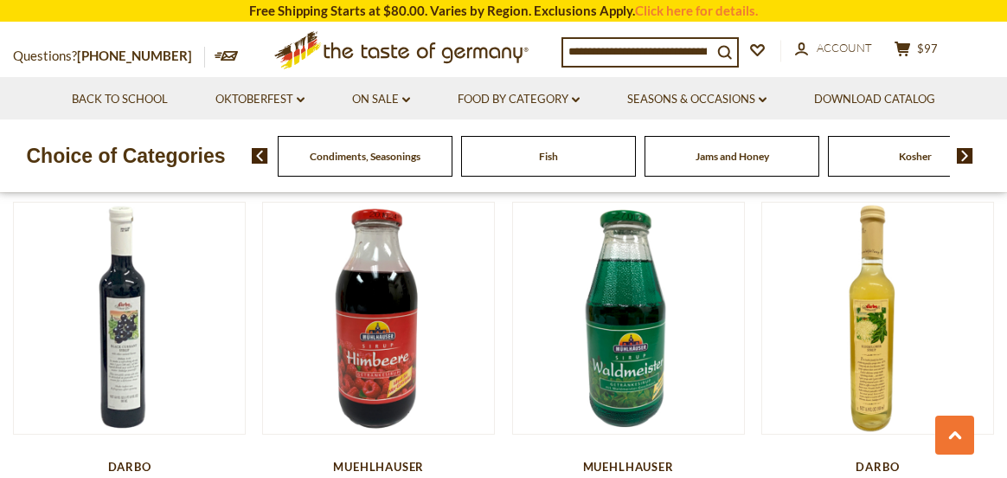
click at [910, 157] on span "Kosher" at bounding box center [915, 156] width 33 height 13
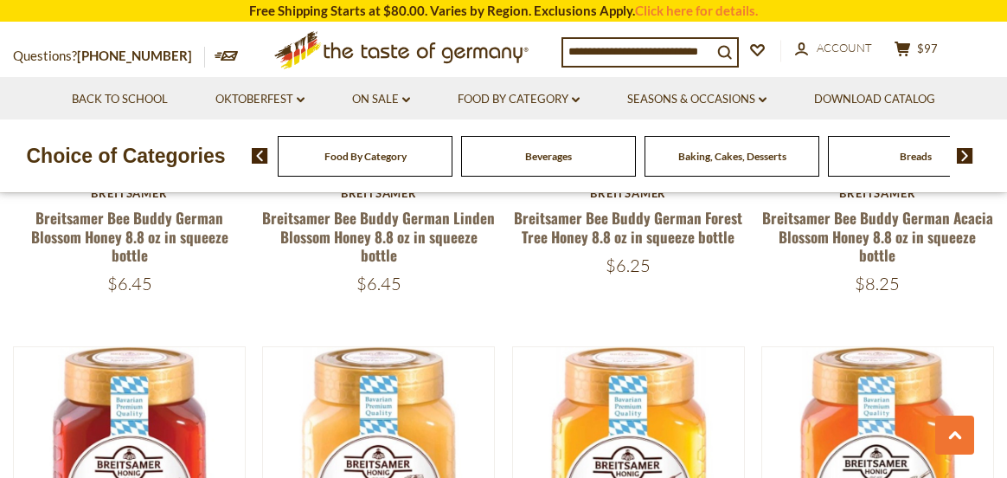
scroll to position [2336, 0]
